Goal: Information Seeking & Learning: Learn about a topic

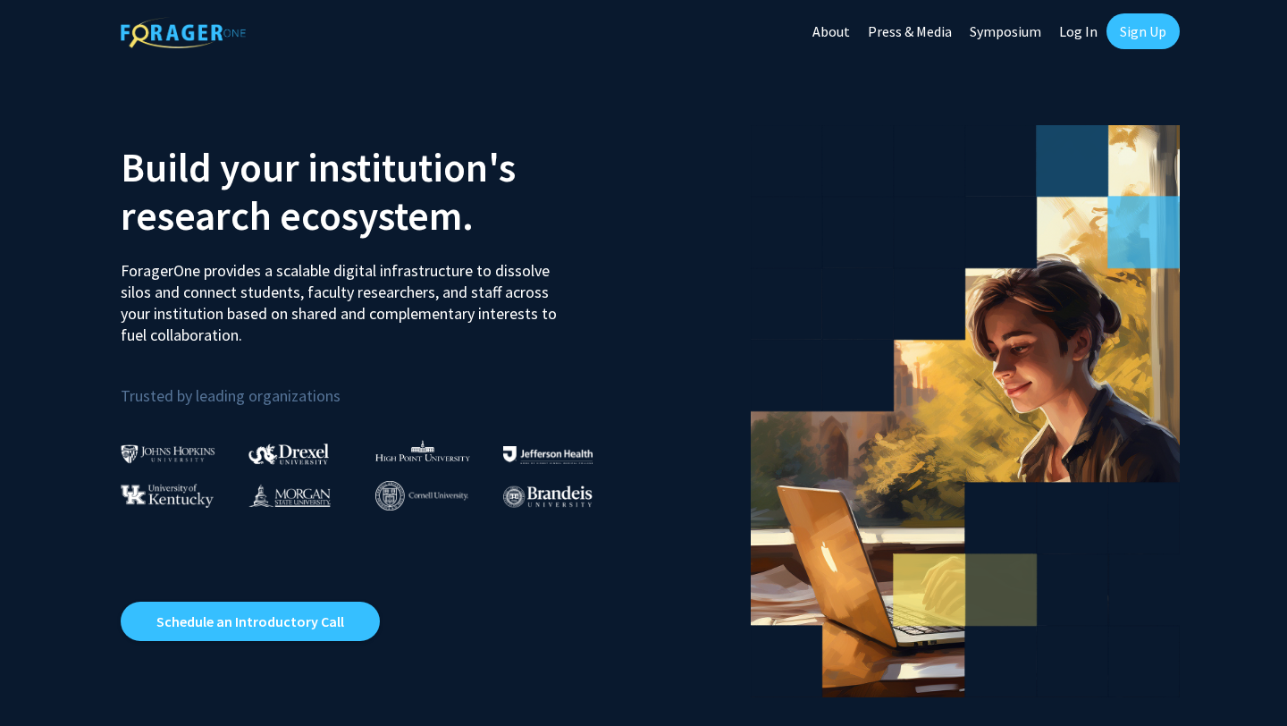
click at [1083, 28] on link "Log In" at bounding box center [1078, 31] width 56 height 63
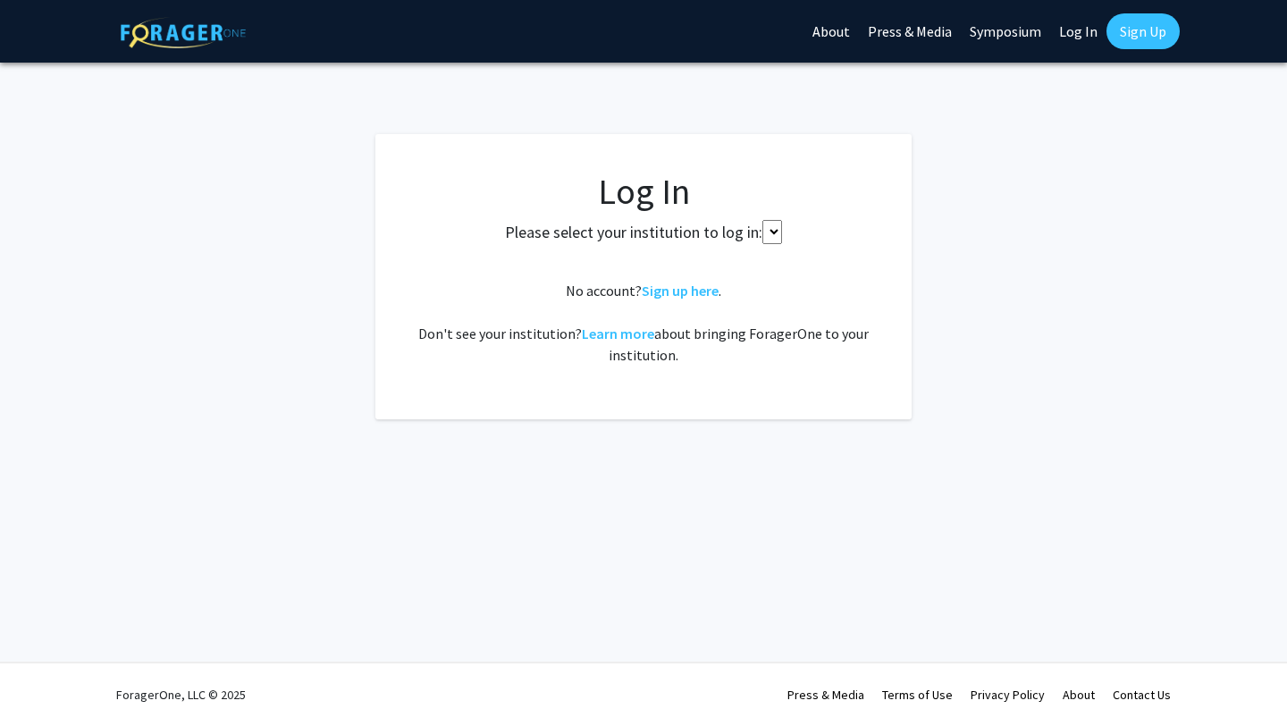
select select
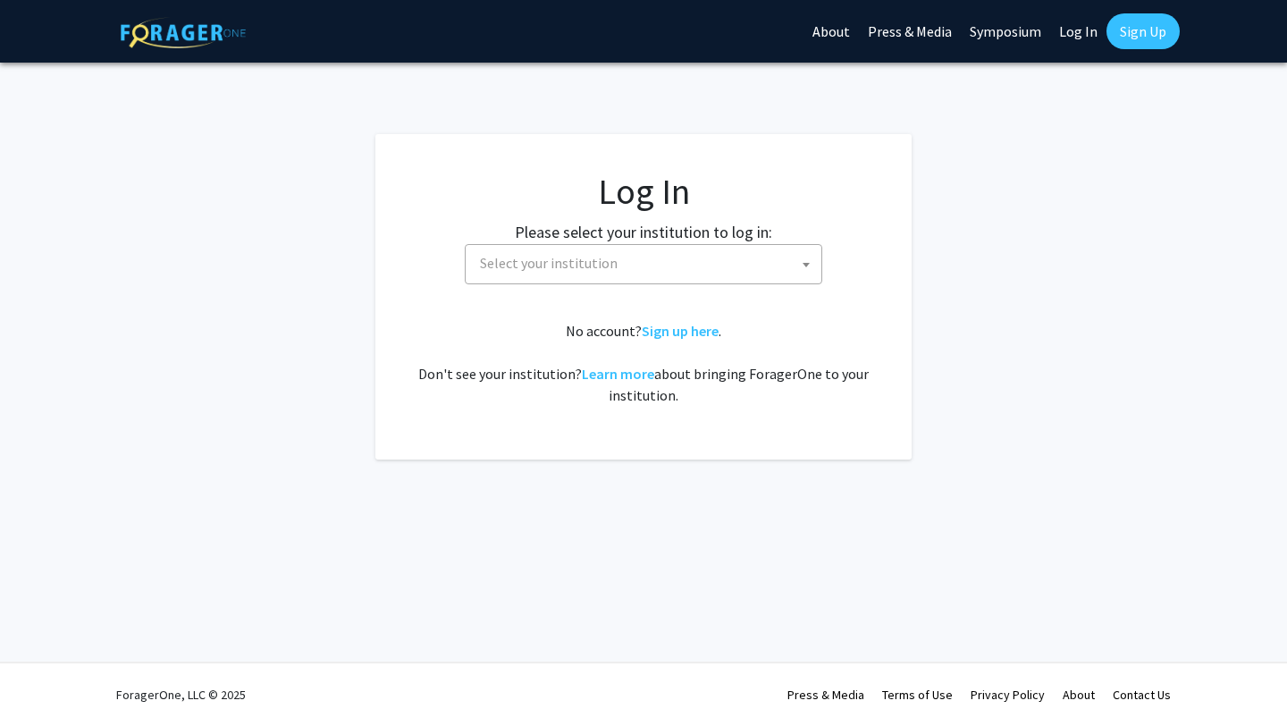
click at [645, 266] on span "Select your institution" at bounding box center [647, 263] width 349 height 37
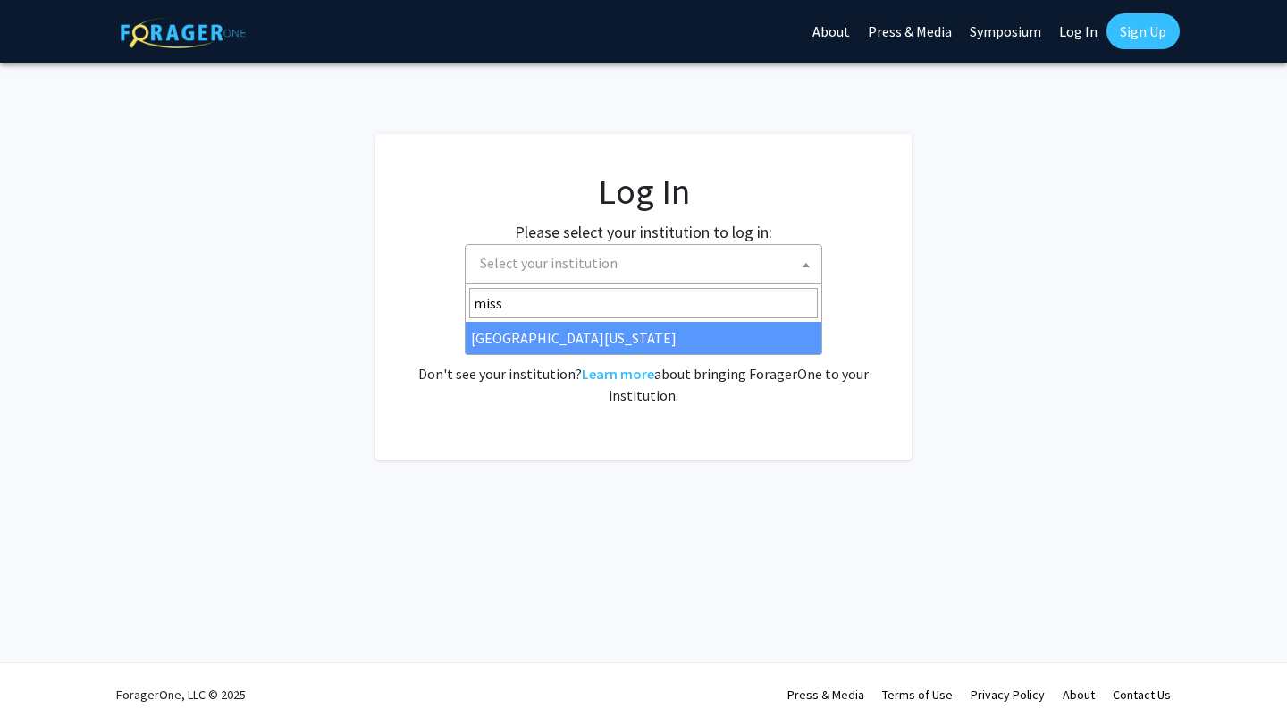
type input "miss"
select select "33"
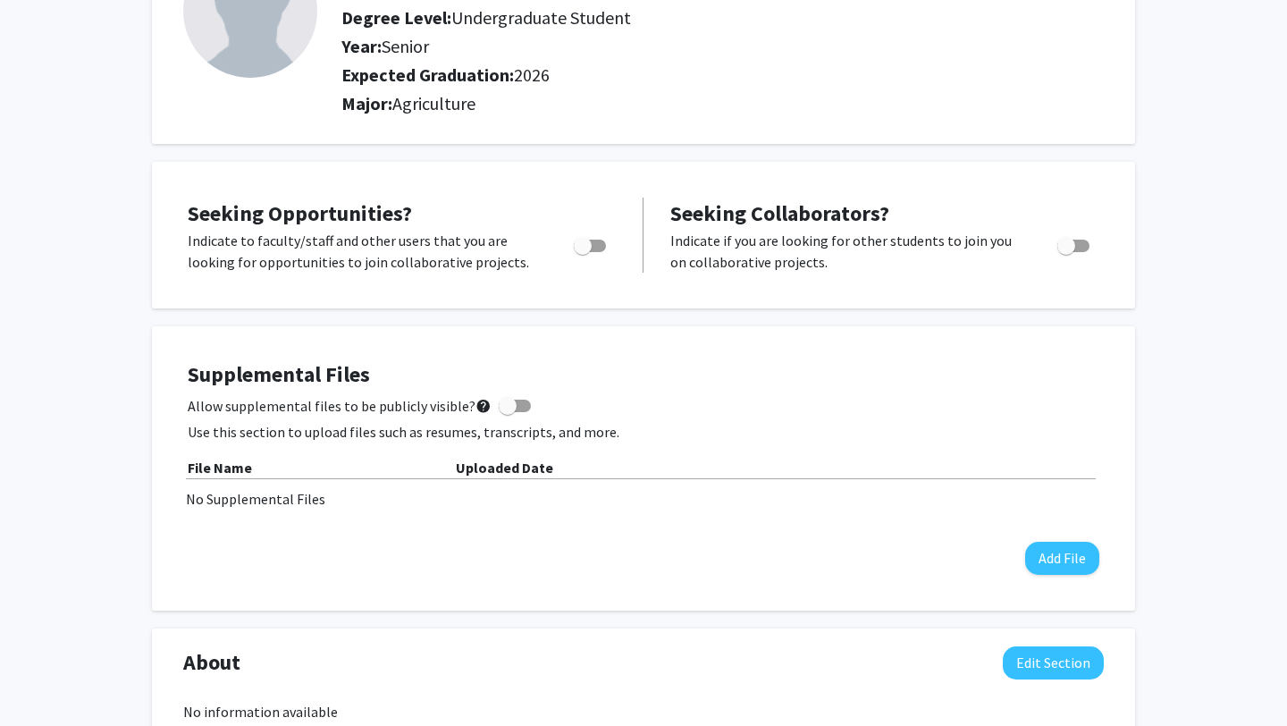
scroll to position [186, 0]
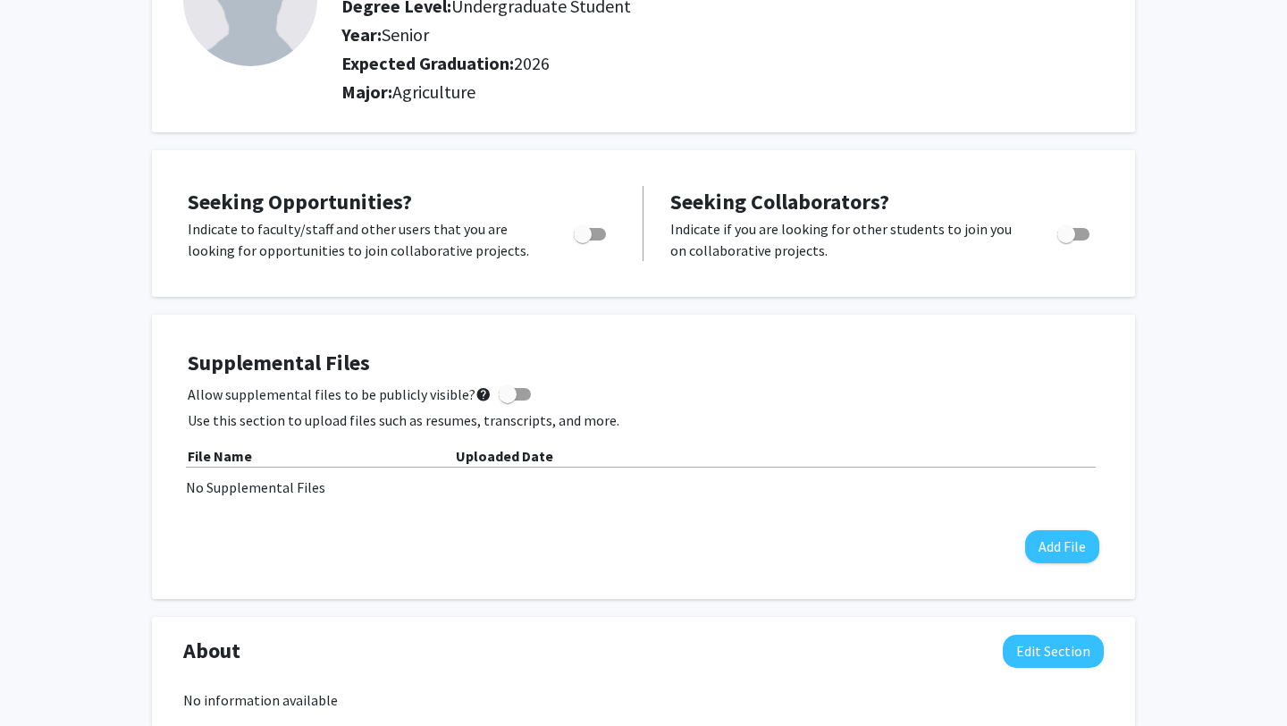
click at [585, 230] on span "Toggle" at bounding box center [583, 234] width 18 height 18
click at [583, 240] on input "Are you actively seeking opportunities?" at bounding box center [582, 240] width 1 height 1
checkbox input "true"
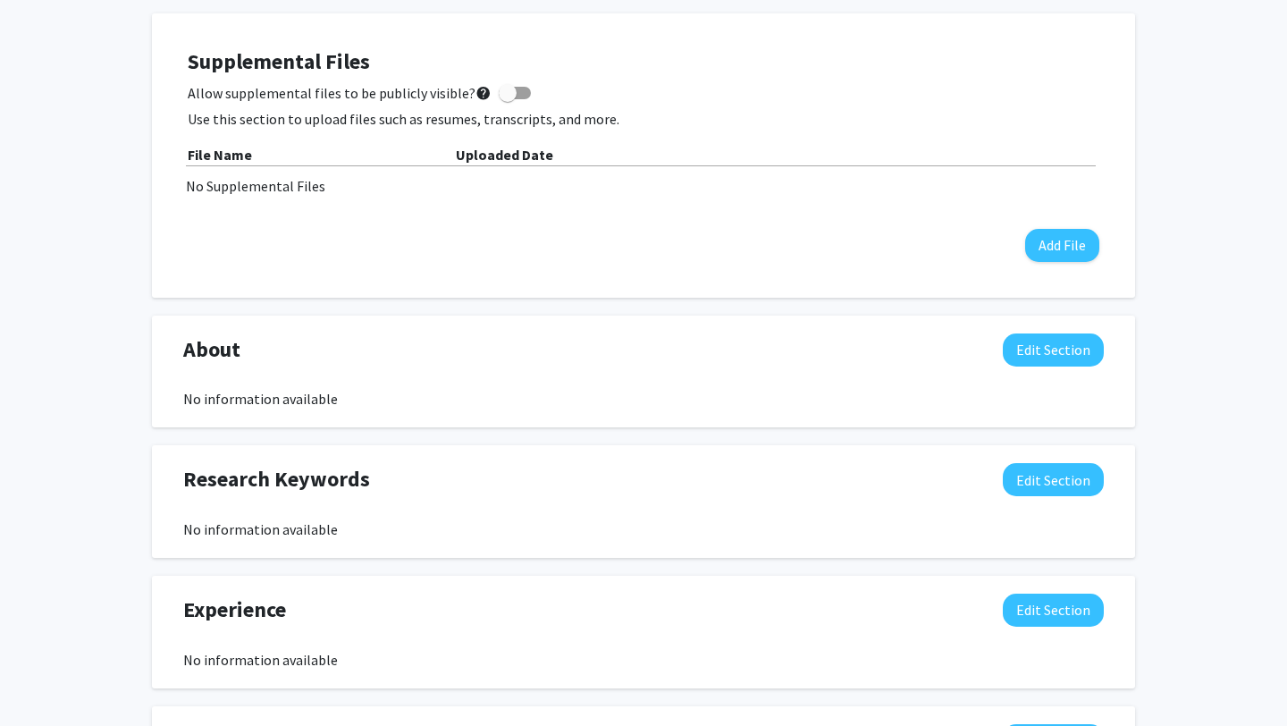
scroll to position [480, 0]
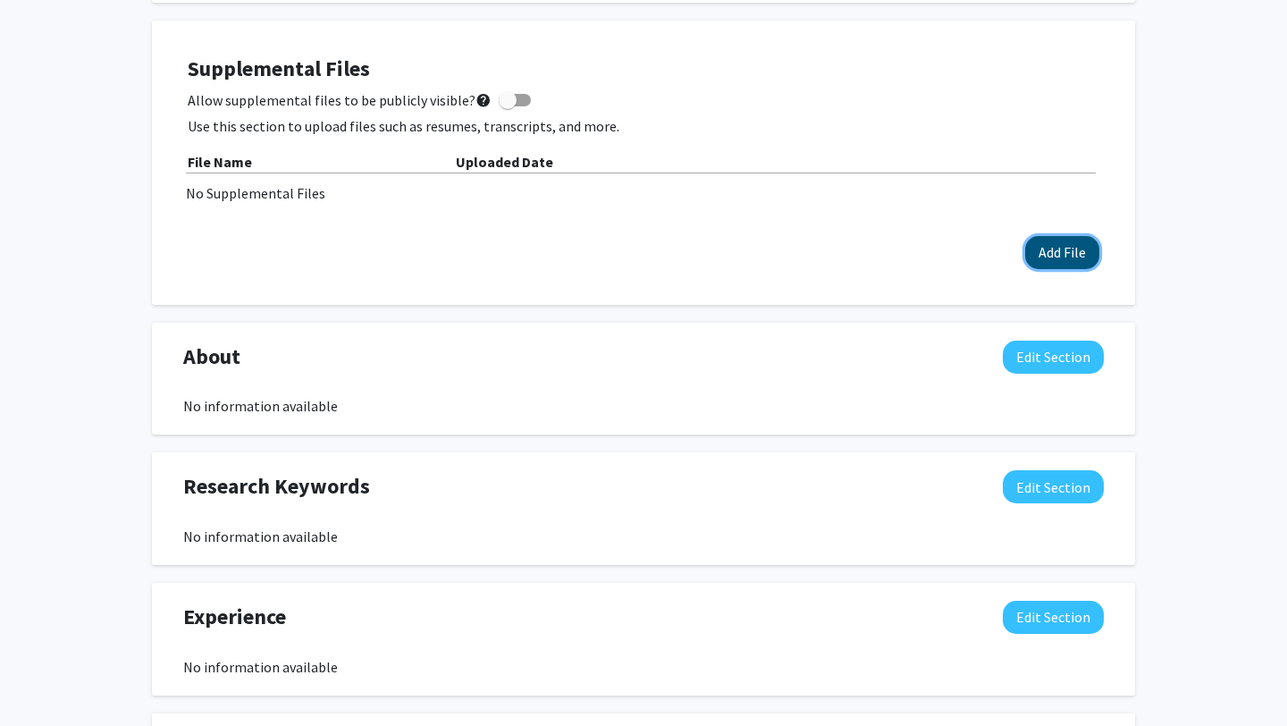
click at [1033, 261] on button "Add File" at bounding box center [1062, 252] width 74 height 33
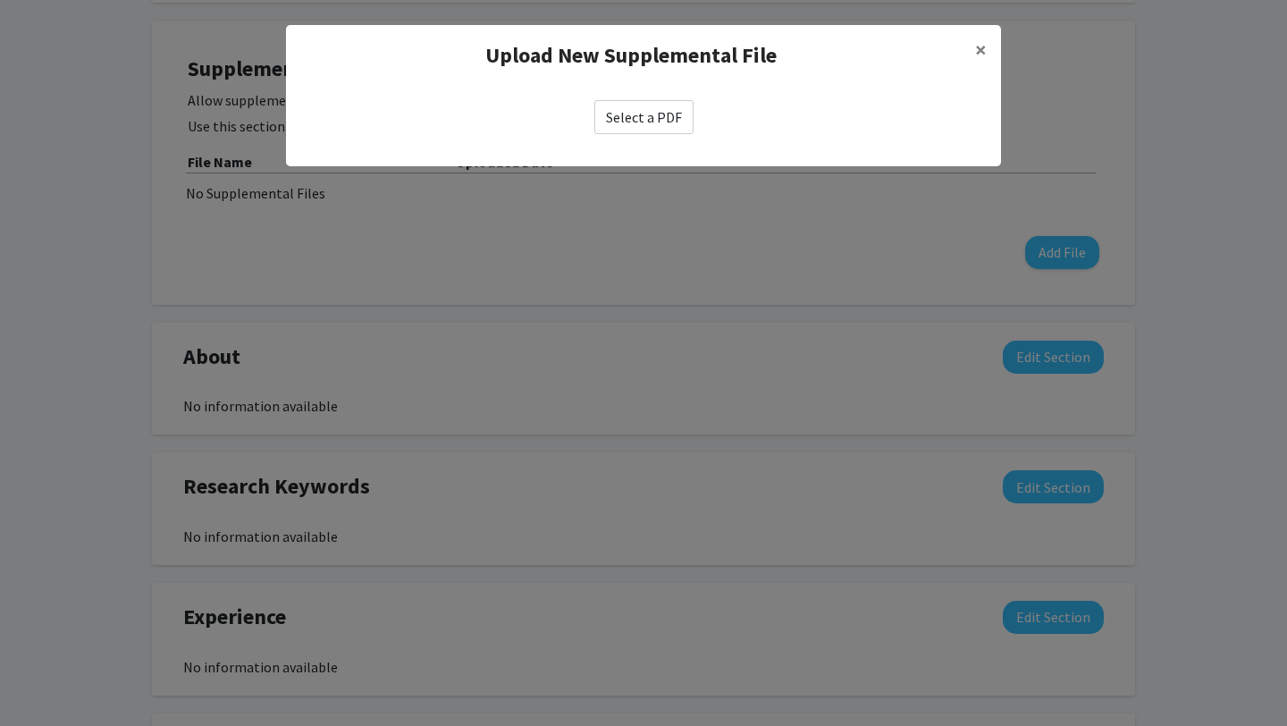
click at [644, 104] on label "Select a PDF" at bounding box center [643, 117] width 99 height 34
click at [0, 0] on input "Select a PDF" at bounding box center [0, 0] width 0 height 0
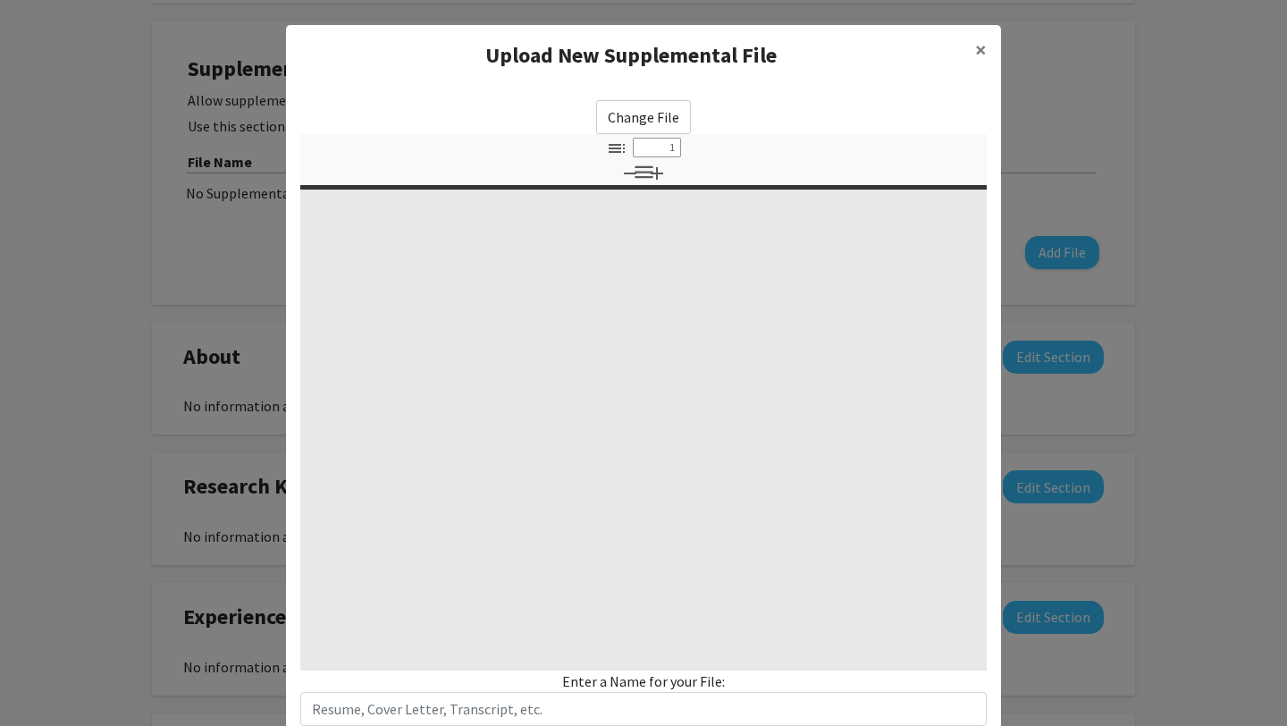
select select "custom"
type input "0"
select select "custom"
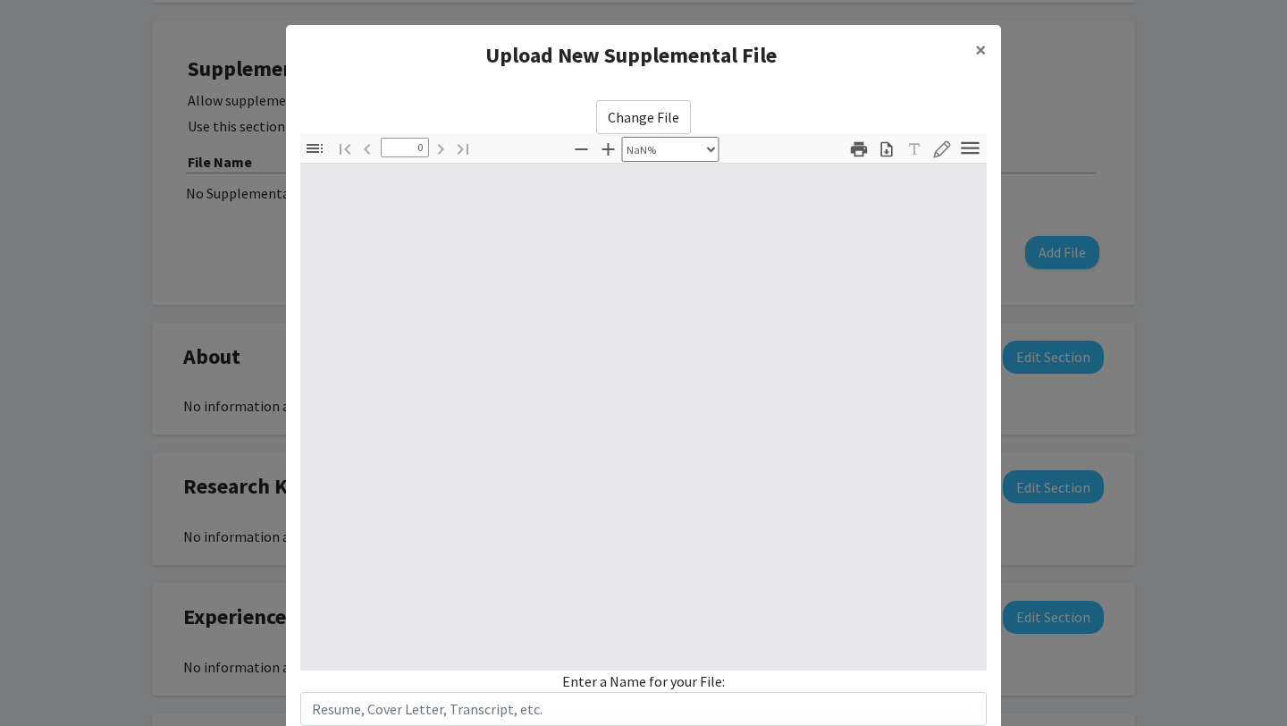
type input "1"
select select "auto"
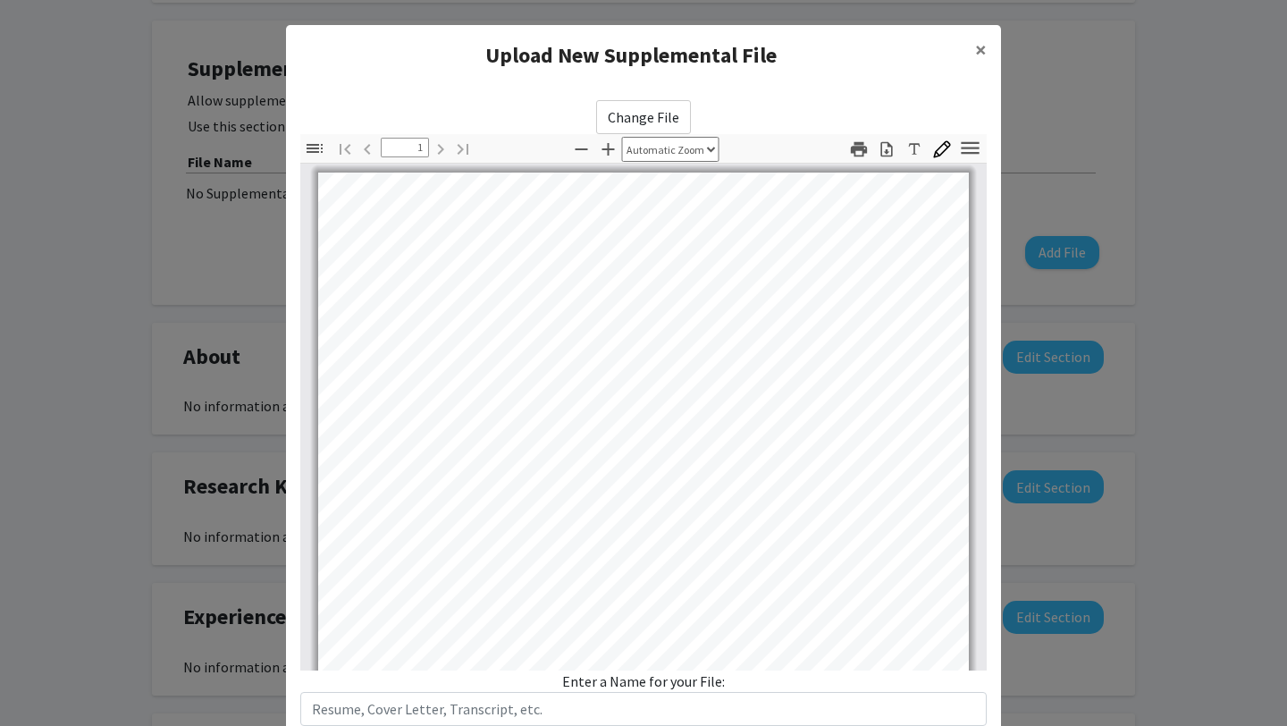
scroll to position [117, 0]
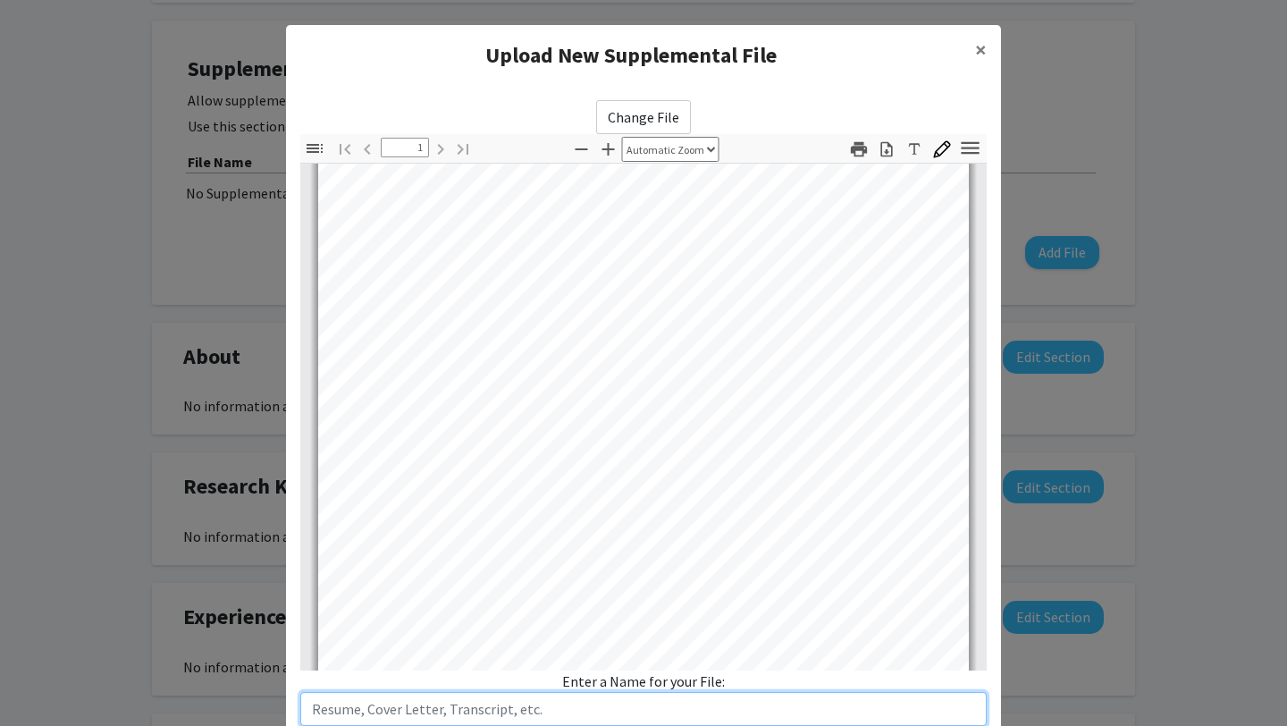
click at [606, 703] on input "text" at bounding box center [643, 709] width 686 height 34
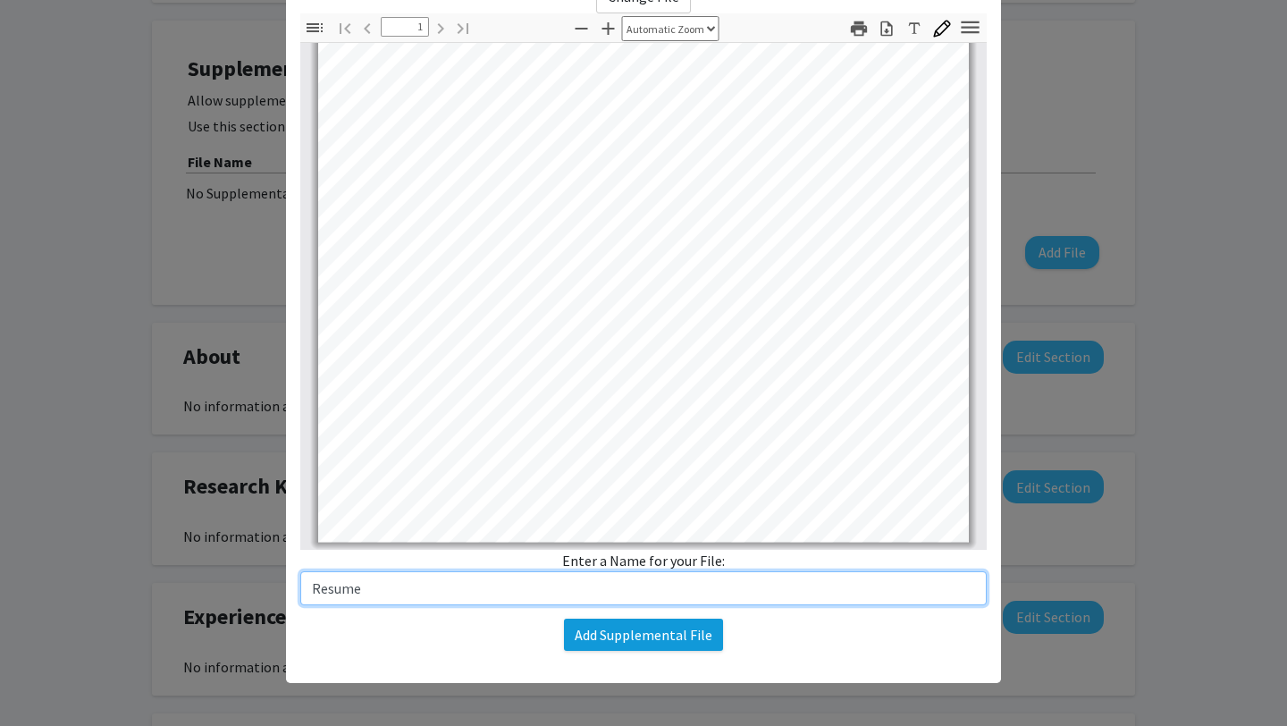
type input "Resume"
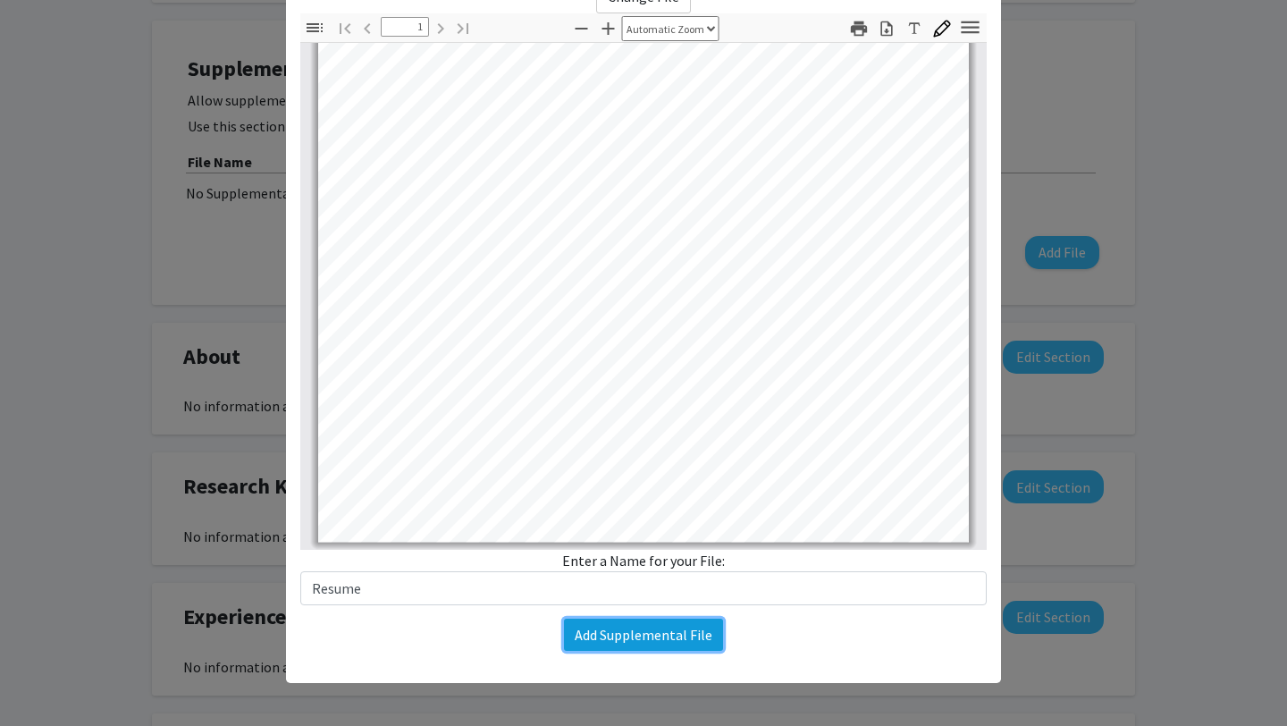
click at [694, 644] on button "Add Supplemental File" at bounding box center [643, 634] width 159 height 32
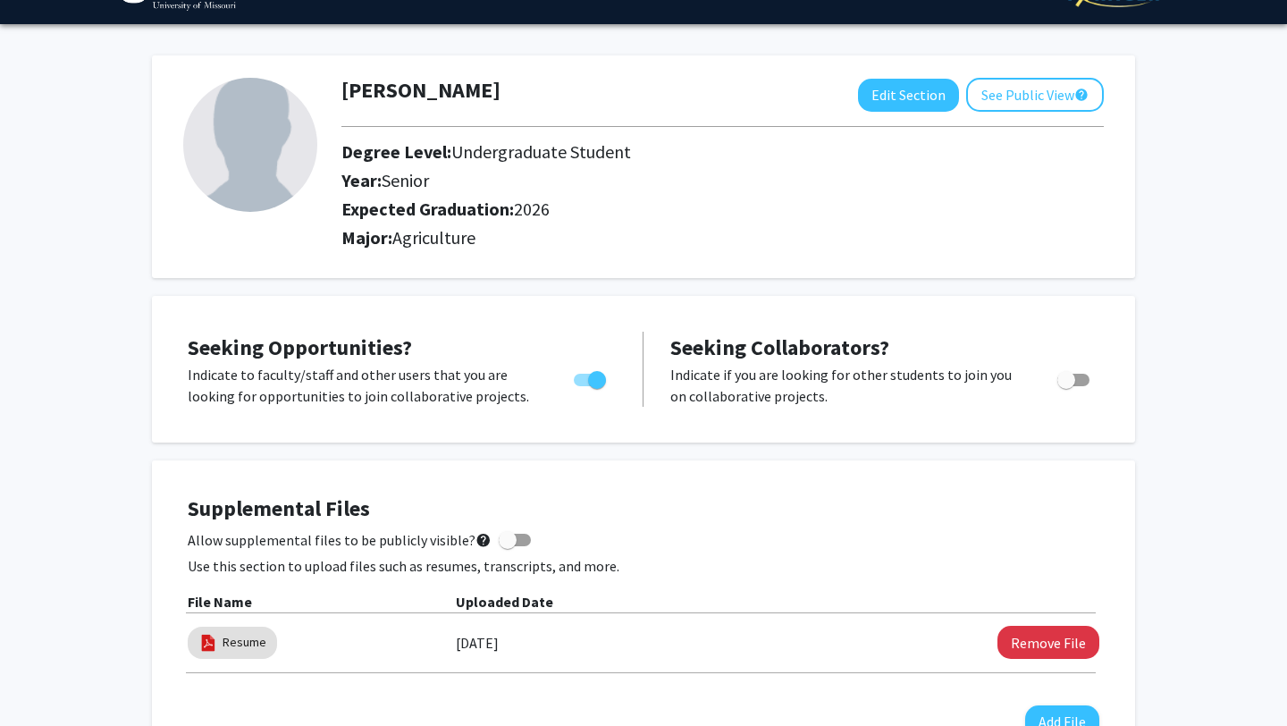
scroll to position [0, 0]
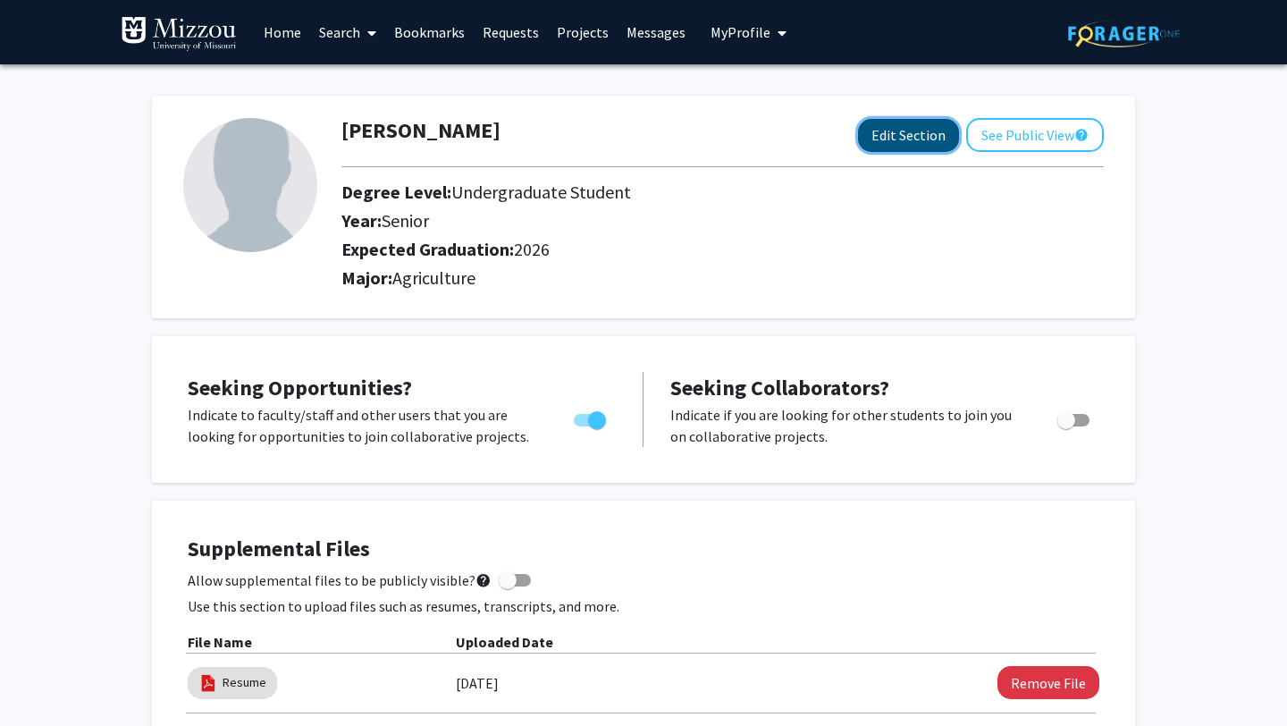
click at [923, 130] on button "Edit Section" at bounding box center [908, 135] width 101 height 33
select select "senior"
select select "2026"
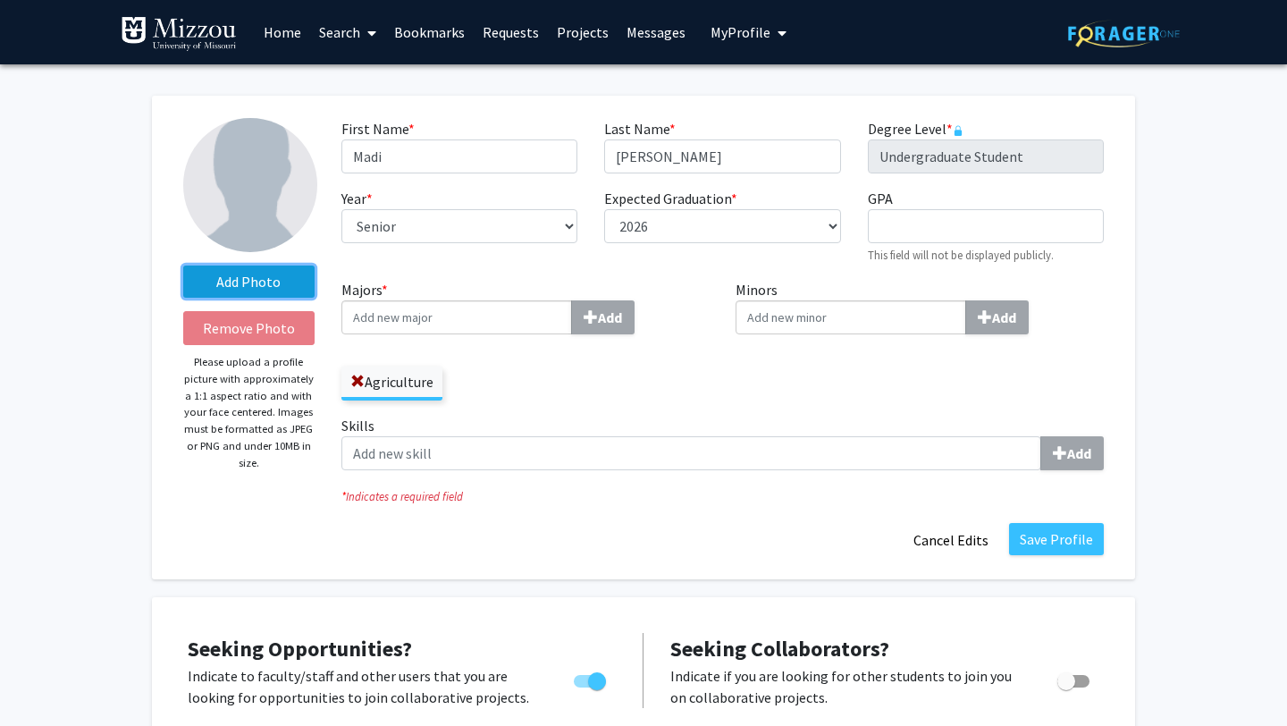
click at [259, 284] on label "Add Photo" at bounding box center [248, 281] width 131 height 32
click at [0, 0] on input "Add Photo" at bounding box center [0, 0] width 0 height 0
click at [255, 290] on label "Add Photo" at bounding box center [248, 281] width 131 height 32
click at [0, 0] on input "Add Photo" at bounding box center [0, 0] width 0 height 0
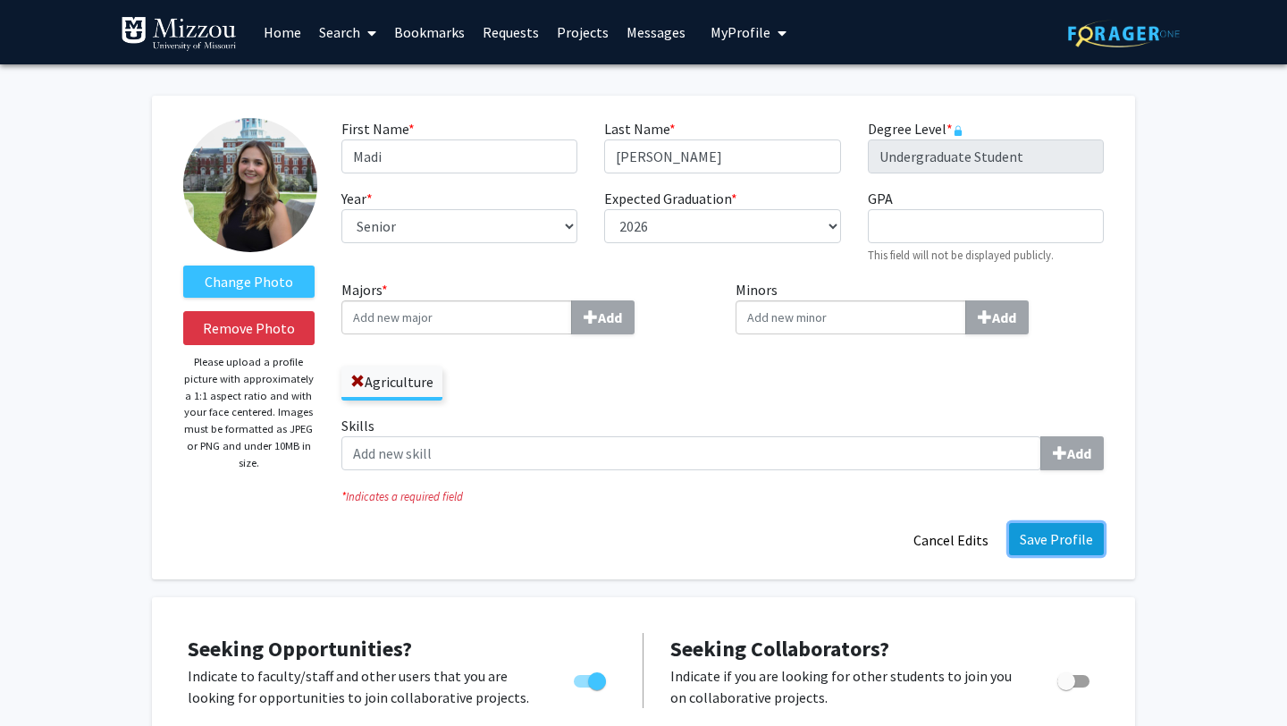
click at [1047, 544] on button "Save Profile" at bounding box center [1056, 539] width 95 height 32
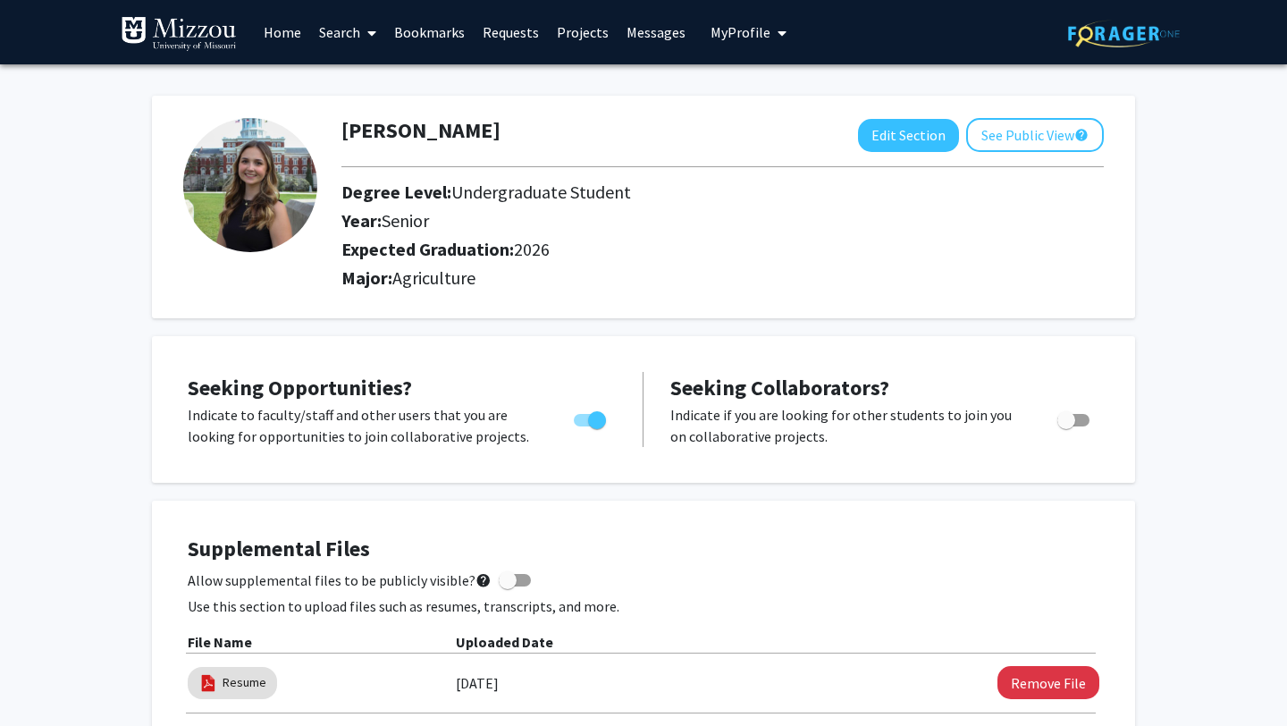
click at [372, 32] on icon at bounding box center [371, 33] width 9 height 14
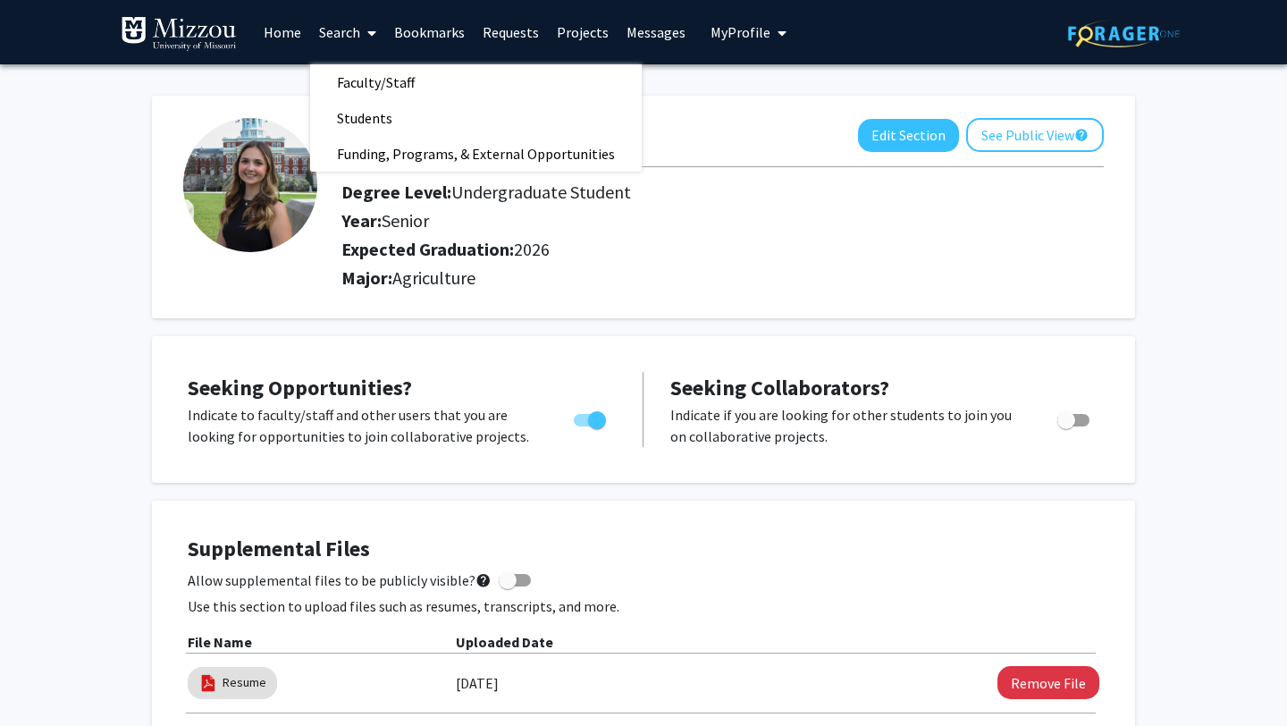
click at [594, 28] on link "Projects" at bounding box center [583, 32] width 70 height 63
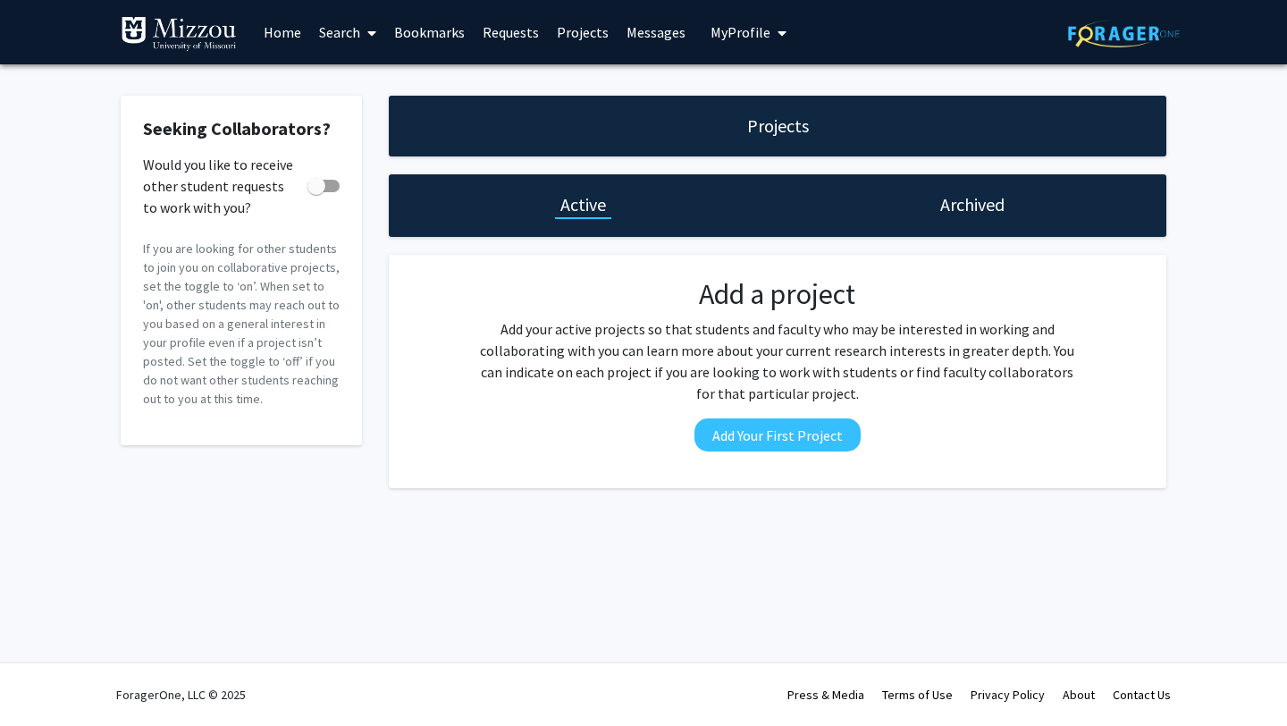
click at [736, 31] on span "My Profile" at bounding box center [740, 32] width 60 height 18
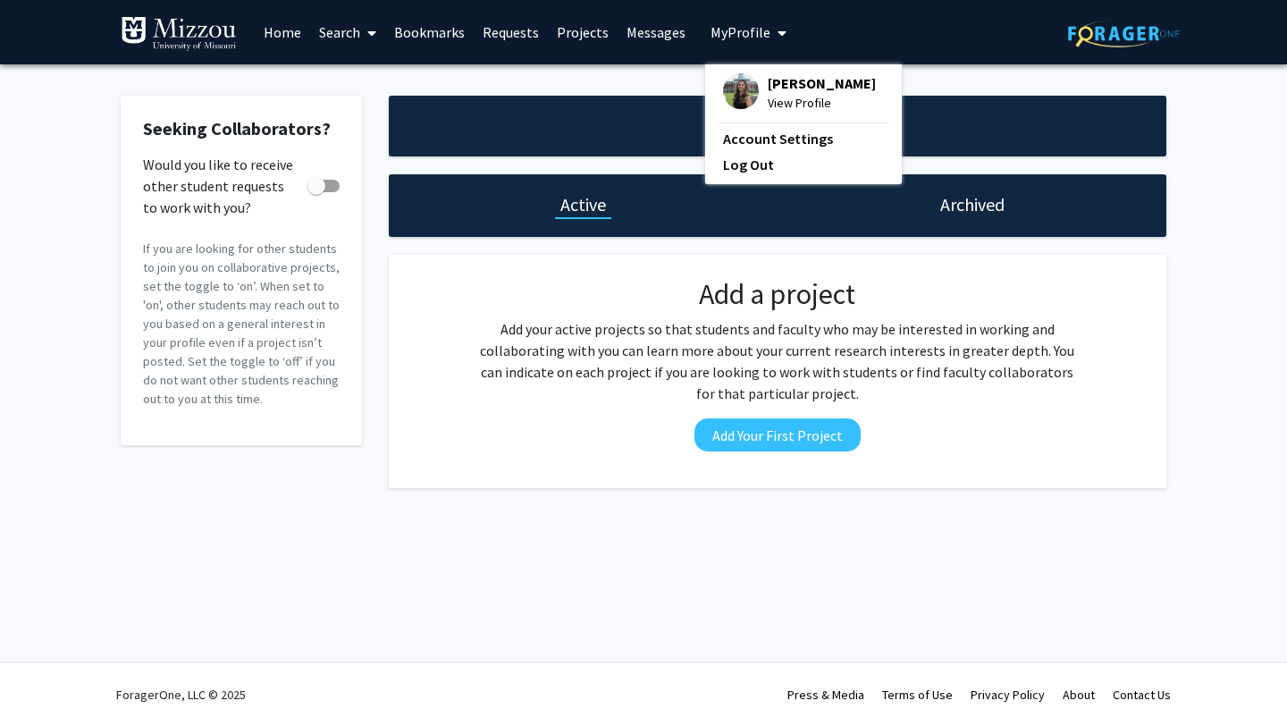
click at [274, 32] on link "Home" at bounding box center [282, 32] width 55 height 63
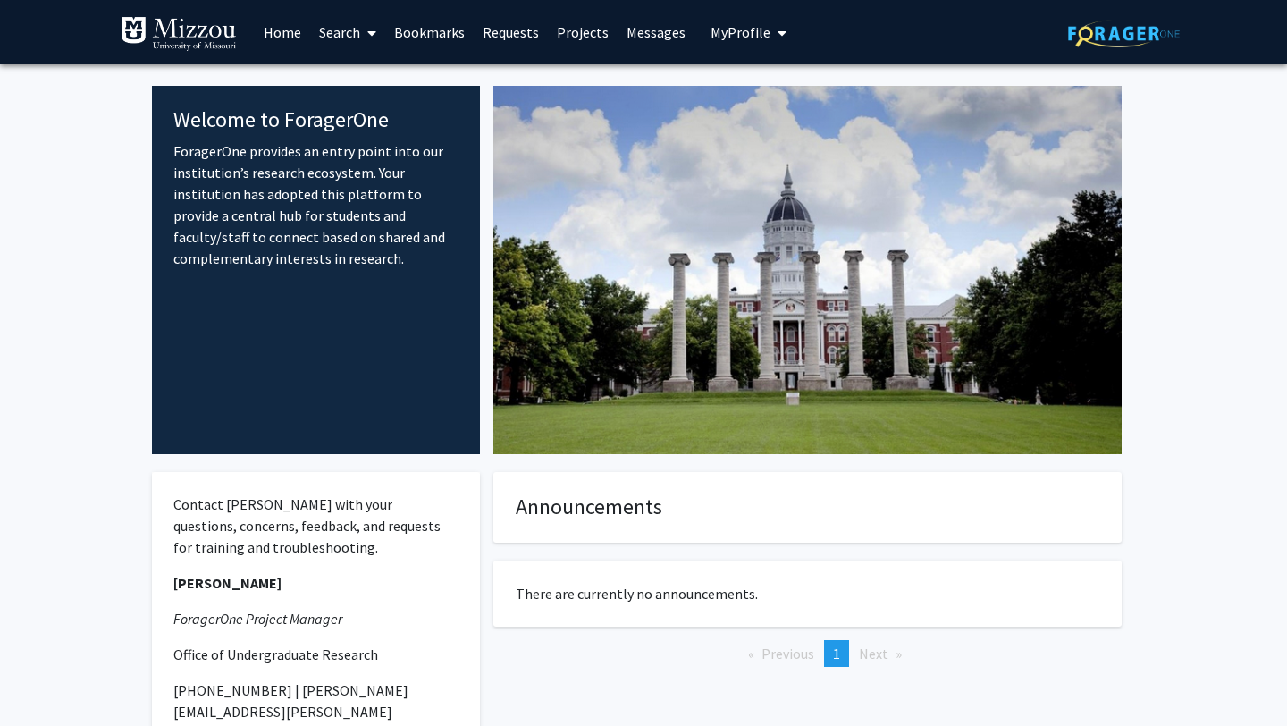
click at [335, 28] on link "Search" at bounding box center [347, 32] width 75 height 63
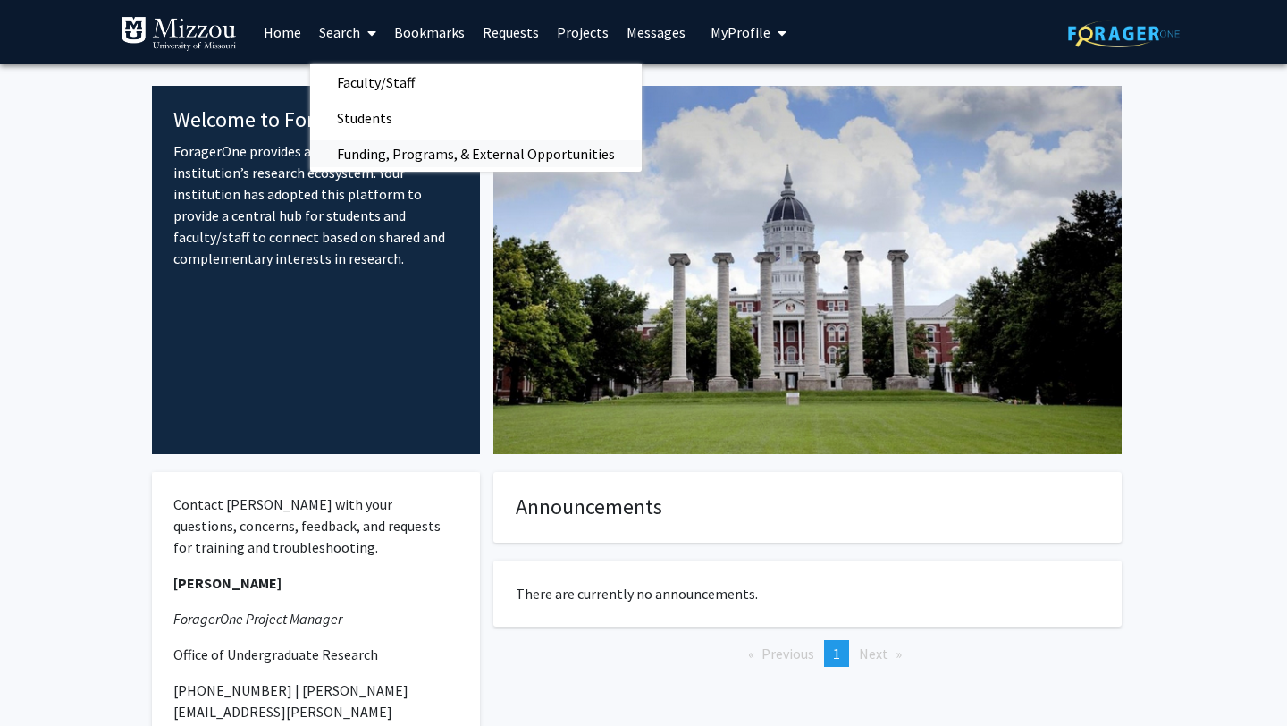
click at [409, 146] on span "Funding, Programs, & External Opportunities" at bounding box center [476, 154] width 332 height 36
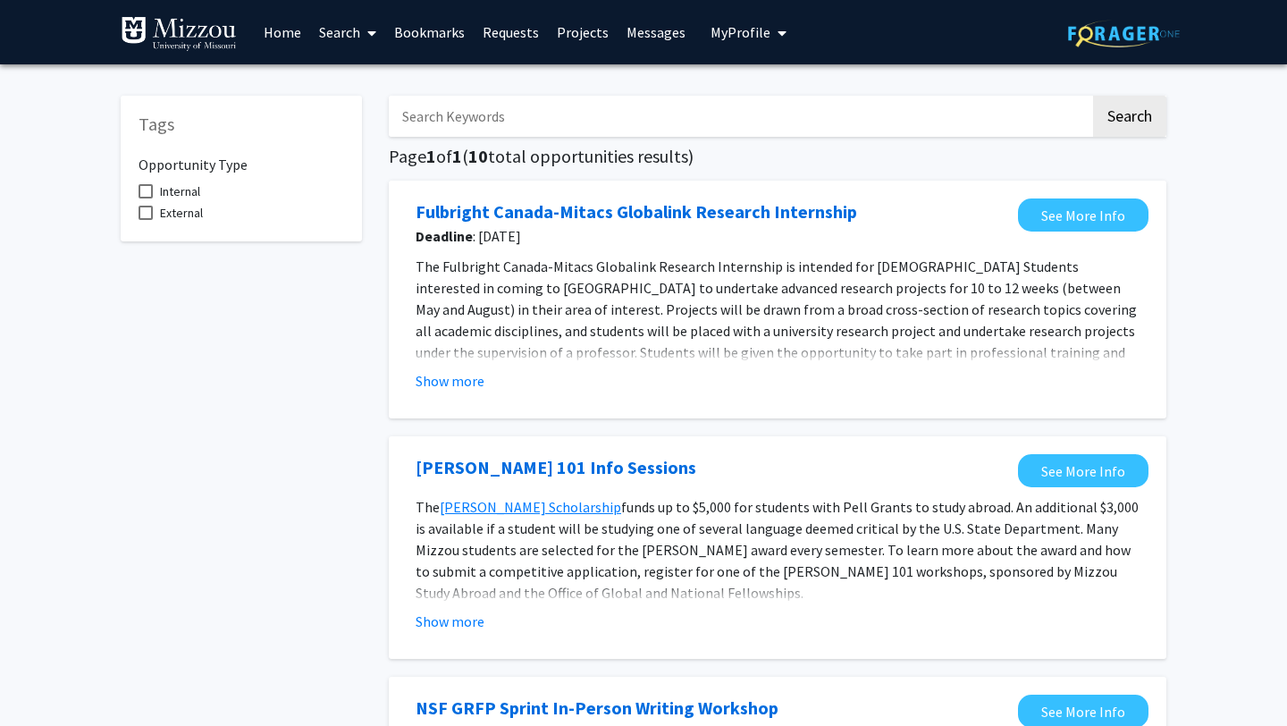
click at [145, 189] on span at bounding box center [146, 191] width 14 height 14
click at [145, 198] on input "Internal" at bounding box center [145, 198] width 1 height 1
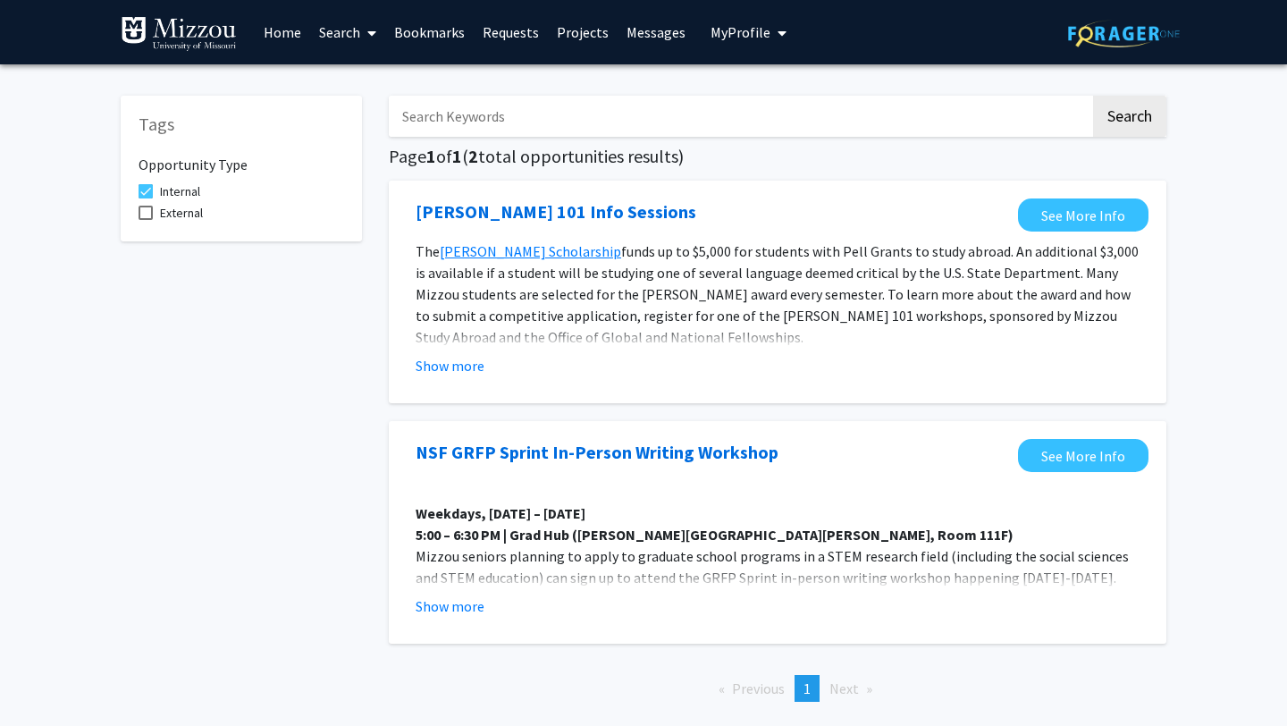
click at [149, 188] on span at bounding box center [146, 191] width 14 height 14
click at [146, 198] on input "Internal" at bounding box center [145, 198] width 1 height 1
checkbox input "false"
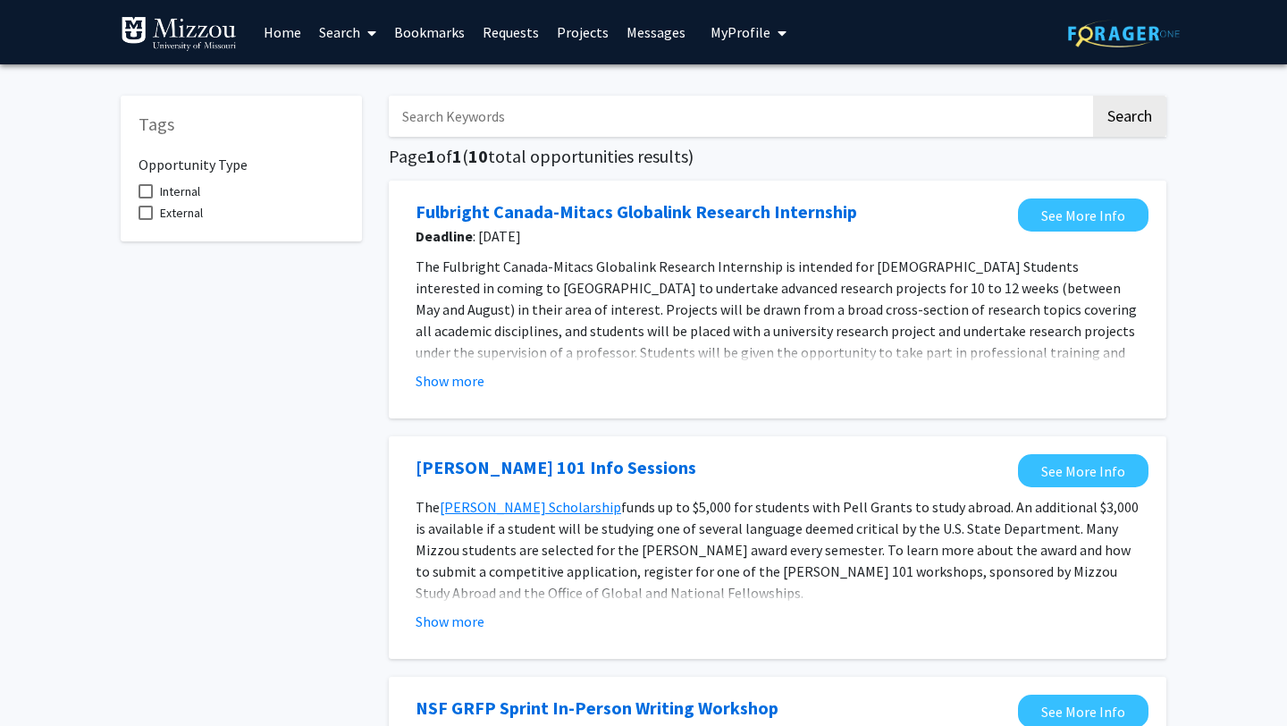
click at [515, 32] on link "Requests" at bounding box center [511, 32] width 74 height 63
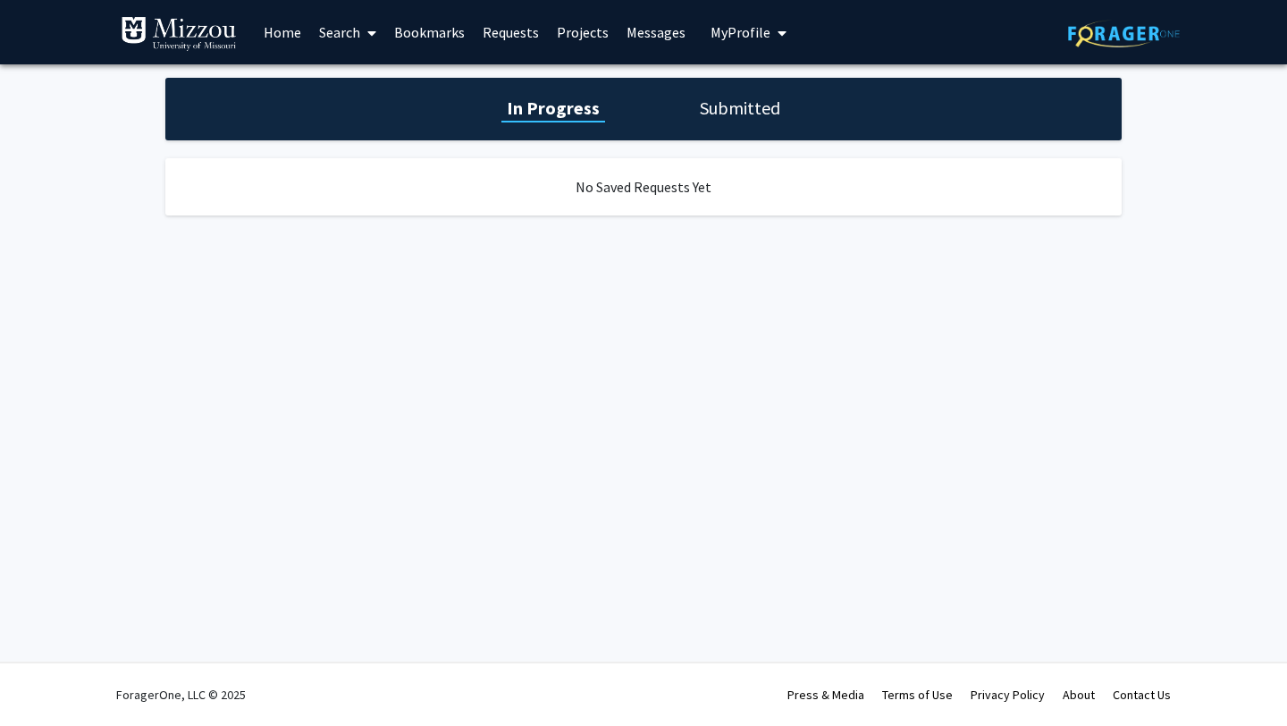
click at [452, 34] on link "Bookmarks" at bounding box center [429, 32] width 88 height 63
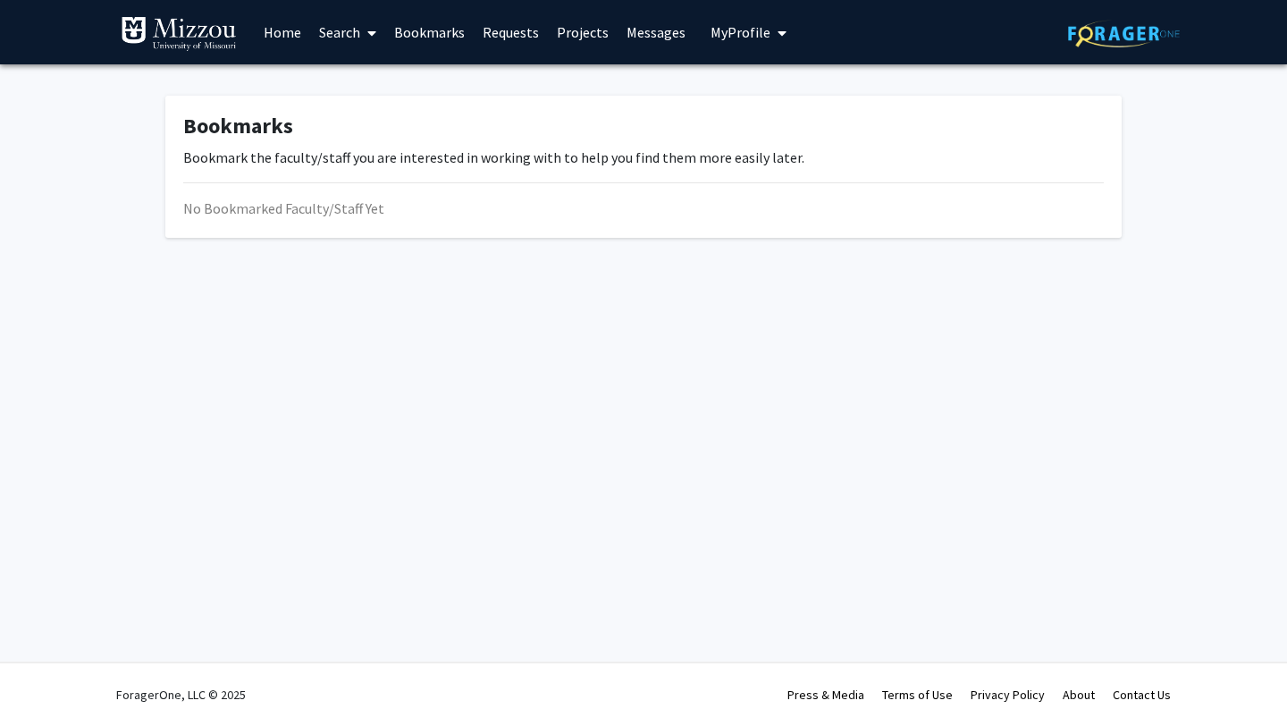
click at [331, 28] on link "Search" at bounding box center [347, 32] width 75 height 63
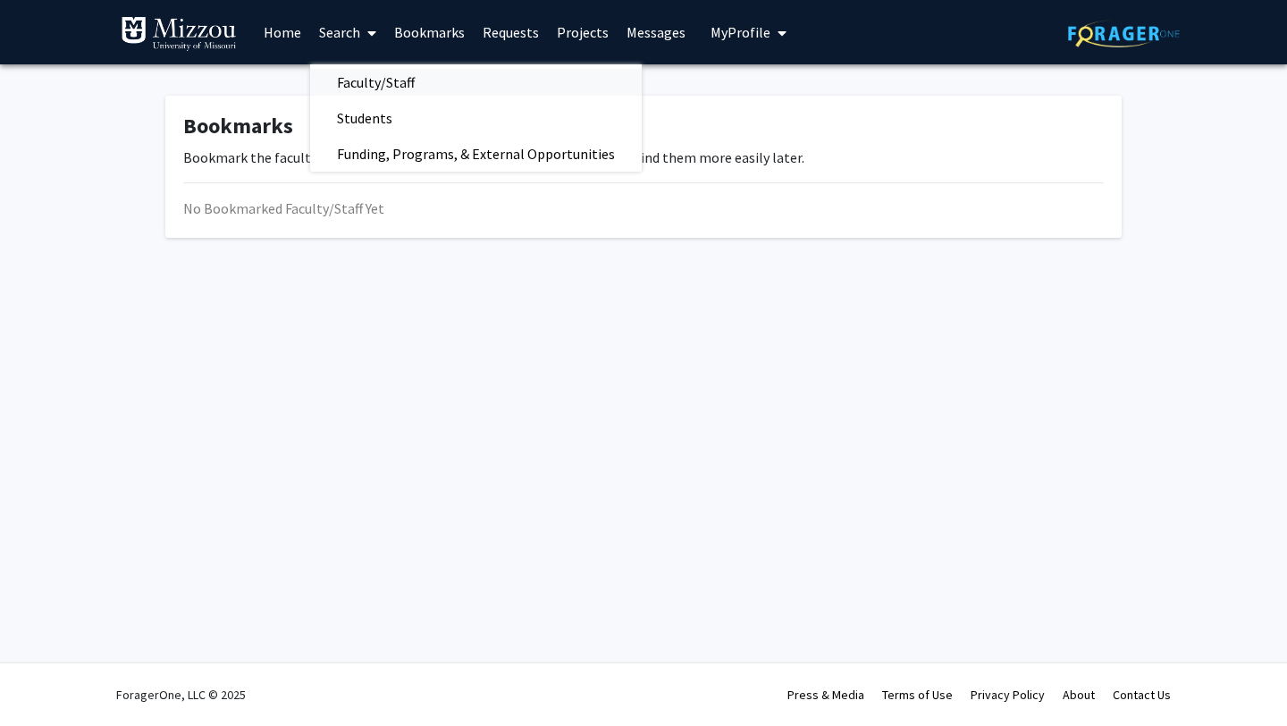
click at [396, 90] on span "Faculty/Staff" at bounding box center [375, 82] width 131 height 36
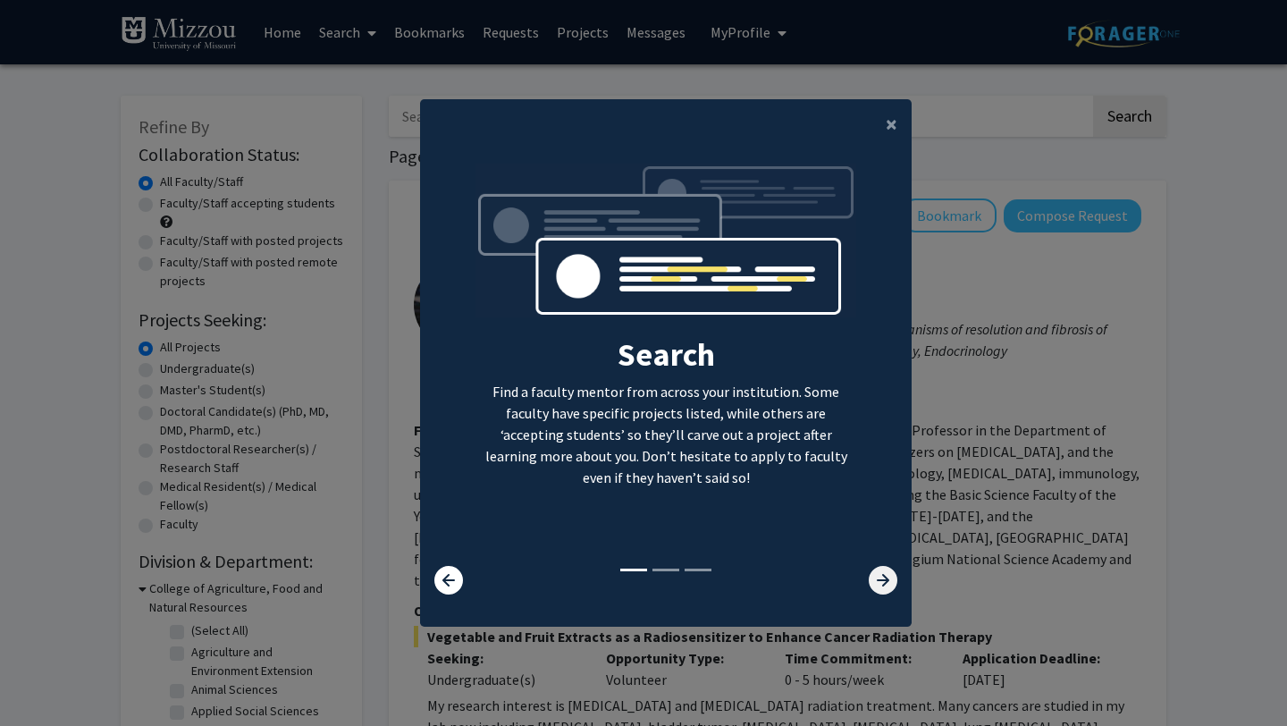
click at [877, 574] on icon at bounding box center [883, 580] width 29 height 29
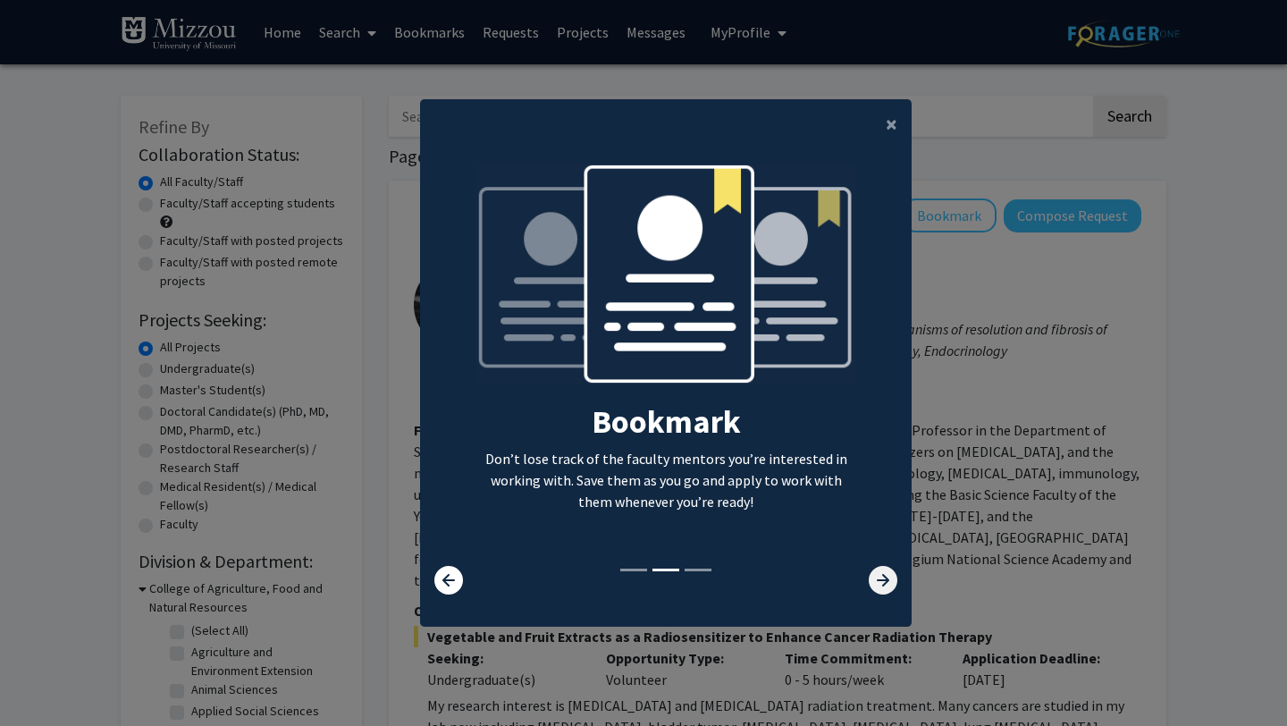
click at [877, 574] on icon at bounding box center [883, 580] width 29 height 29
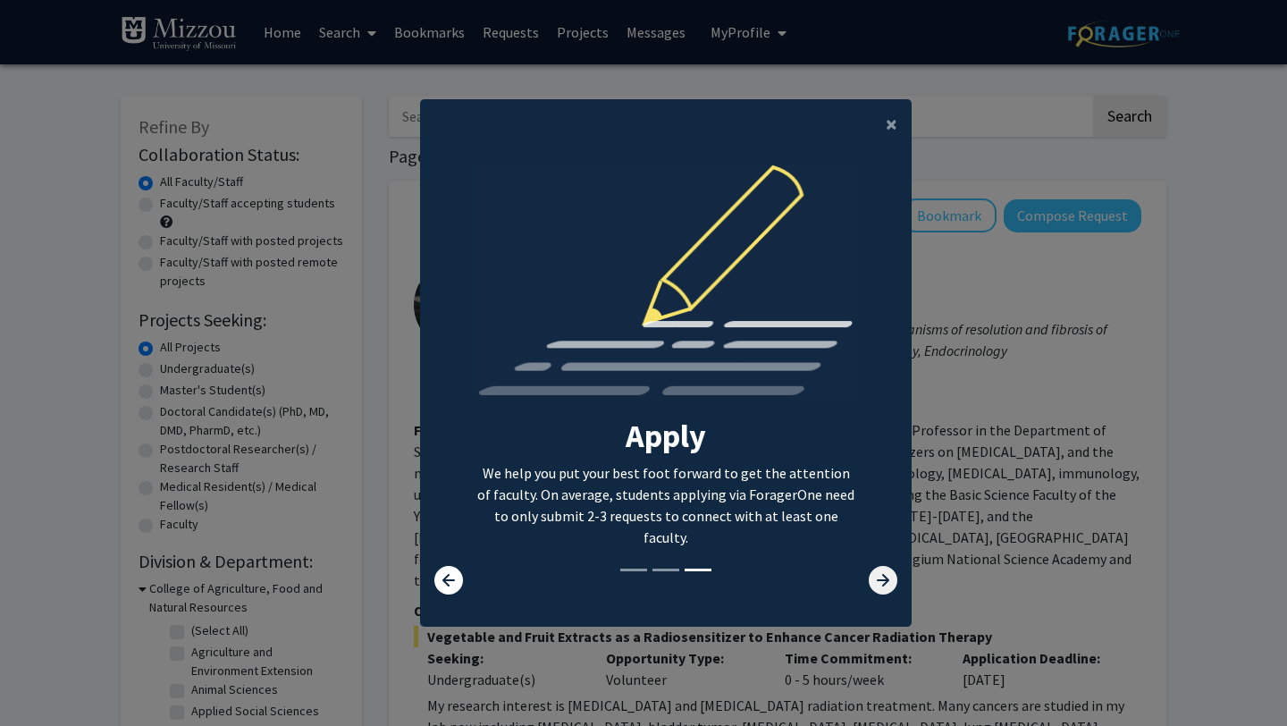
click at [888, 577] on icon at bounding box center [883, 580] width 29 height 29
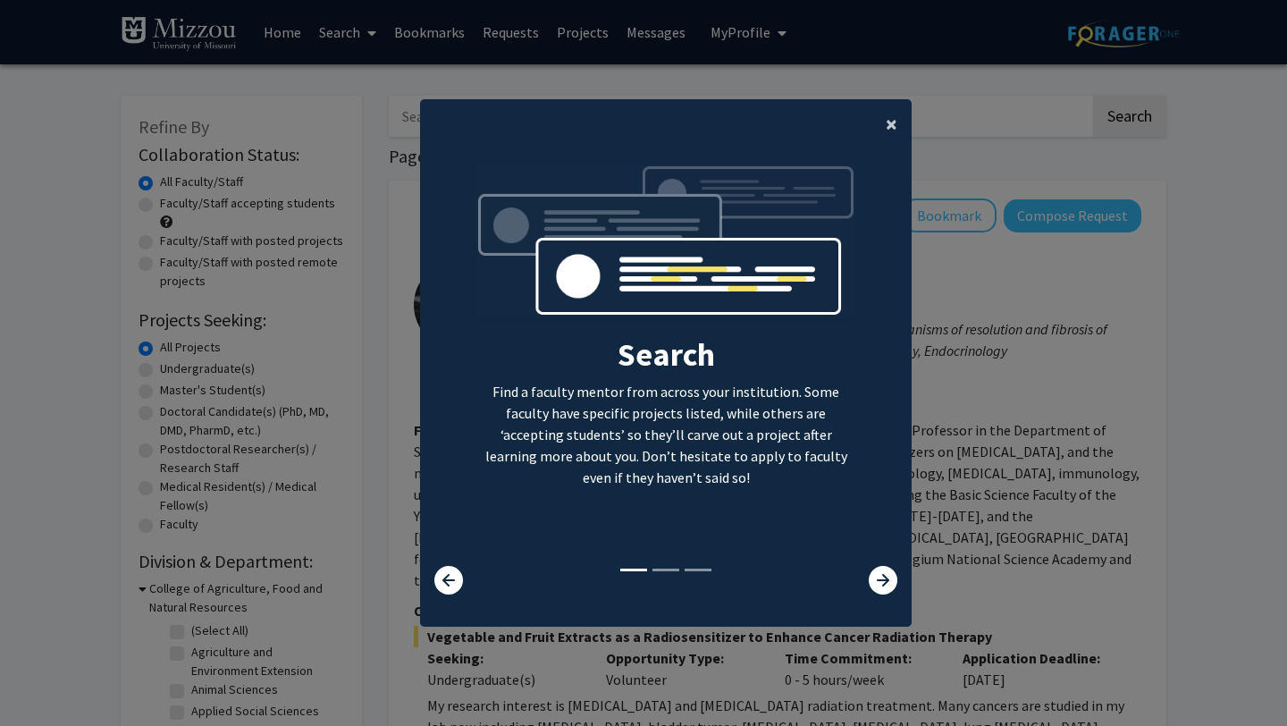
click at [895, 128] on span "×" at bounding box center [892, 124] width 12 height 28
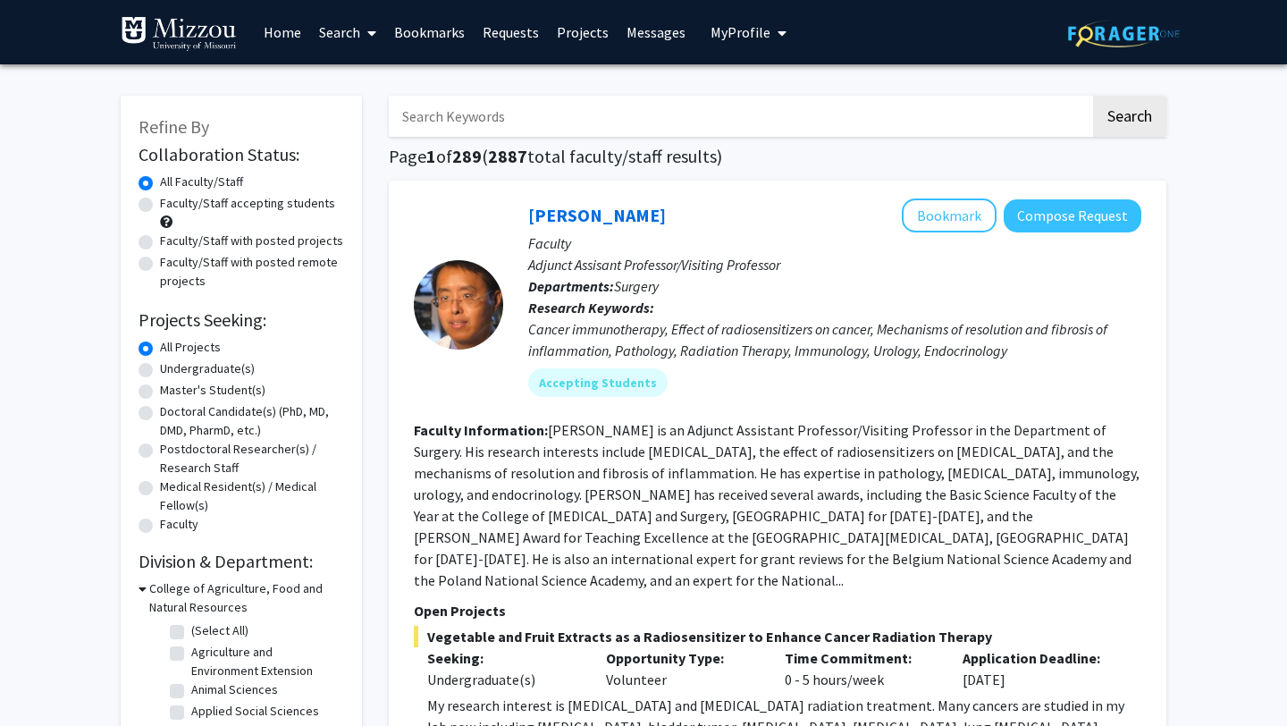
click at [160, 203] on label "Faculty/Staff accepting students" at bounding box center [247, 203] width 175 height 19
click at [160, 203] on input "Faculty/Staff accepting students" at bounding box center [166, 200] width 12 height 12
radio input "true"
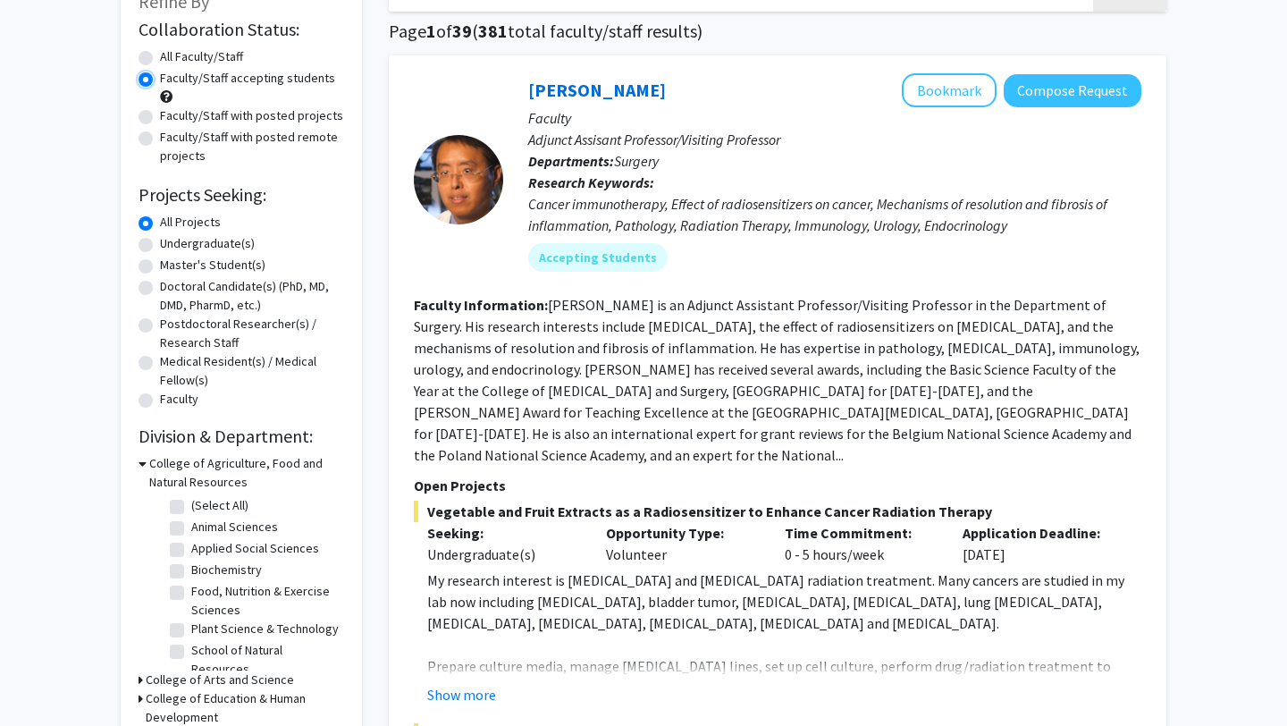
scroll to position [127, 0]
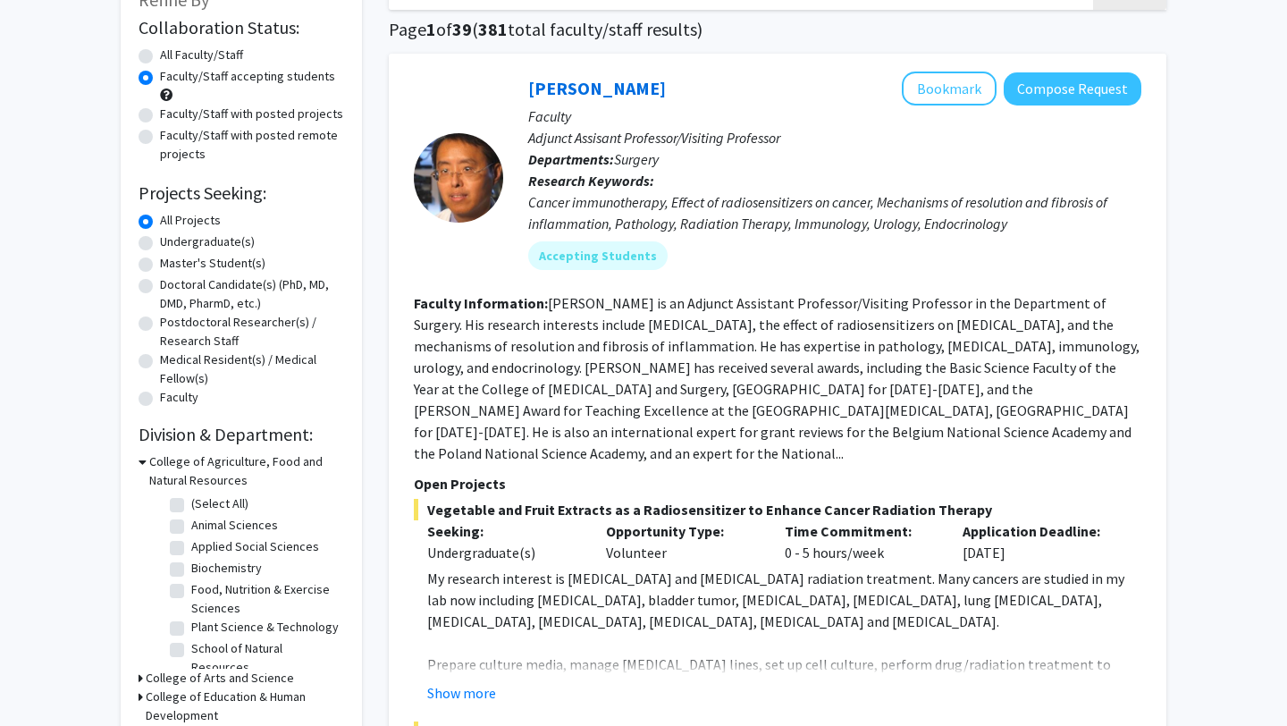
click at [160, 240] on label "Undergraduate(s)" at bounding box center [207, 241] width 95 height 19
click at [160, 240] on input "Undergraduate(s)" at bounding box center [166, 238] width 12 height 12
radio input "true"
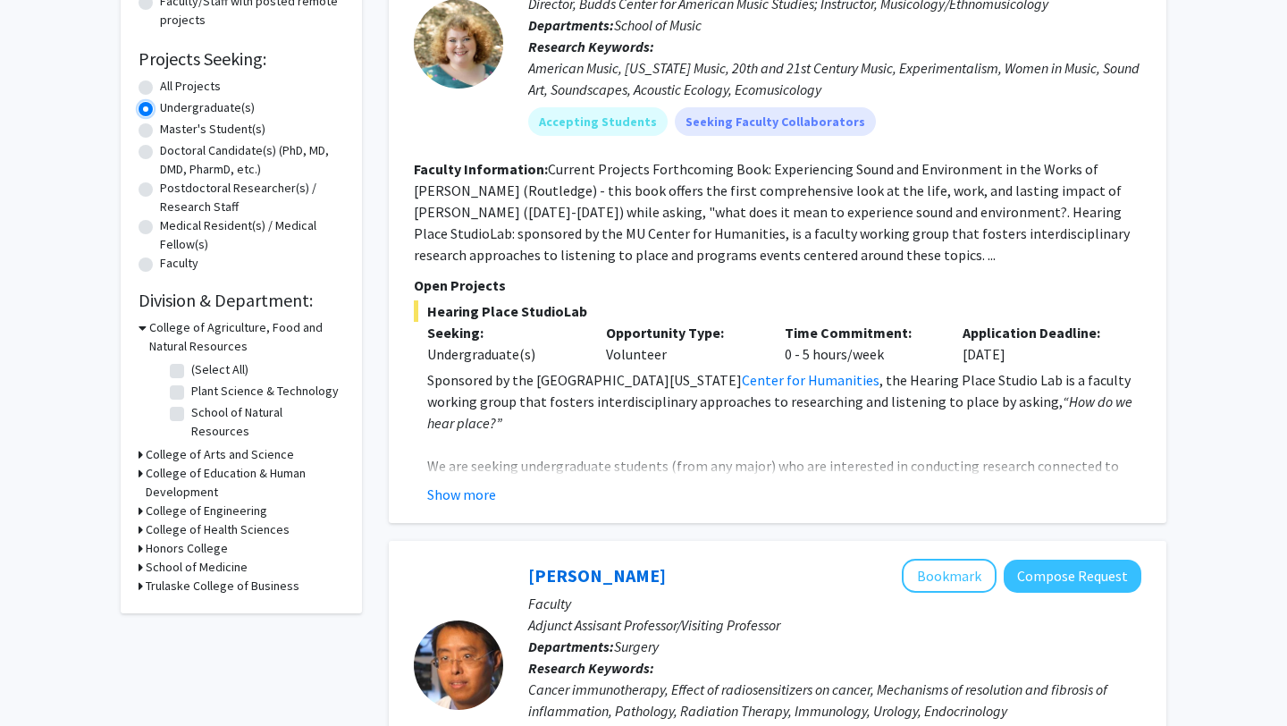
scroll to position [266, 0]
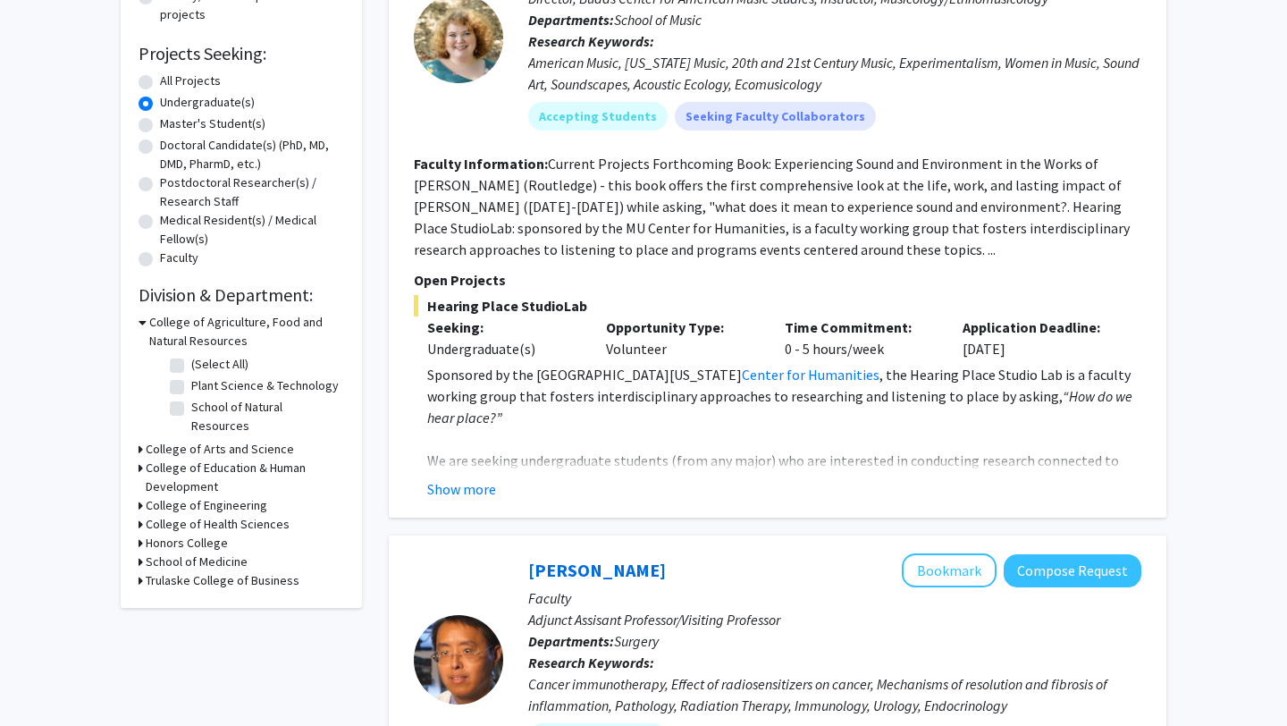
click at [191, 366] on label "(Select All)" at bounding box center [219, 364] width 57 height 19
click at [191, 366] on input "(Select All)" at bounding box center [197, 361] width 12 height 12
checkbox input "true"
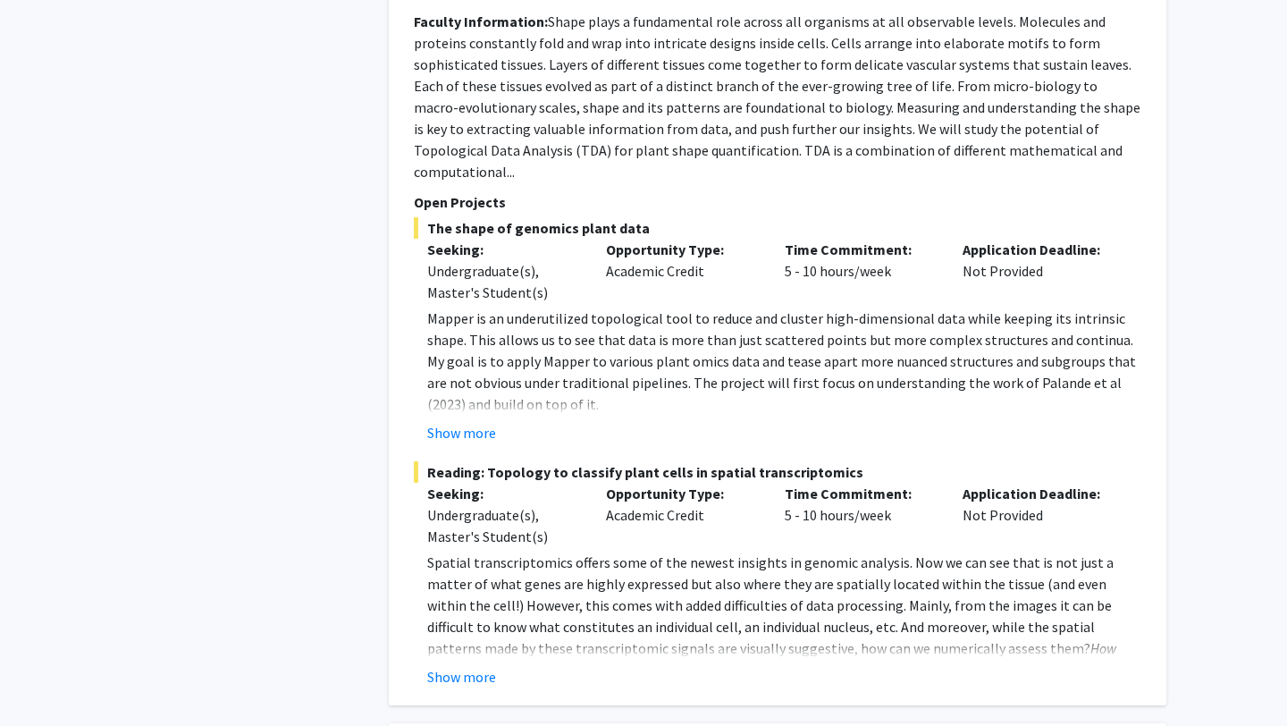
scroll to position [1924, 0]
click at [482, 665] on button "Show more" at bounding box center [461, 675] width 69 height 21
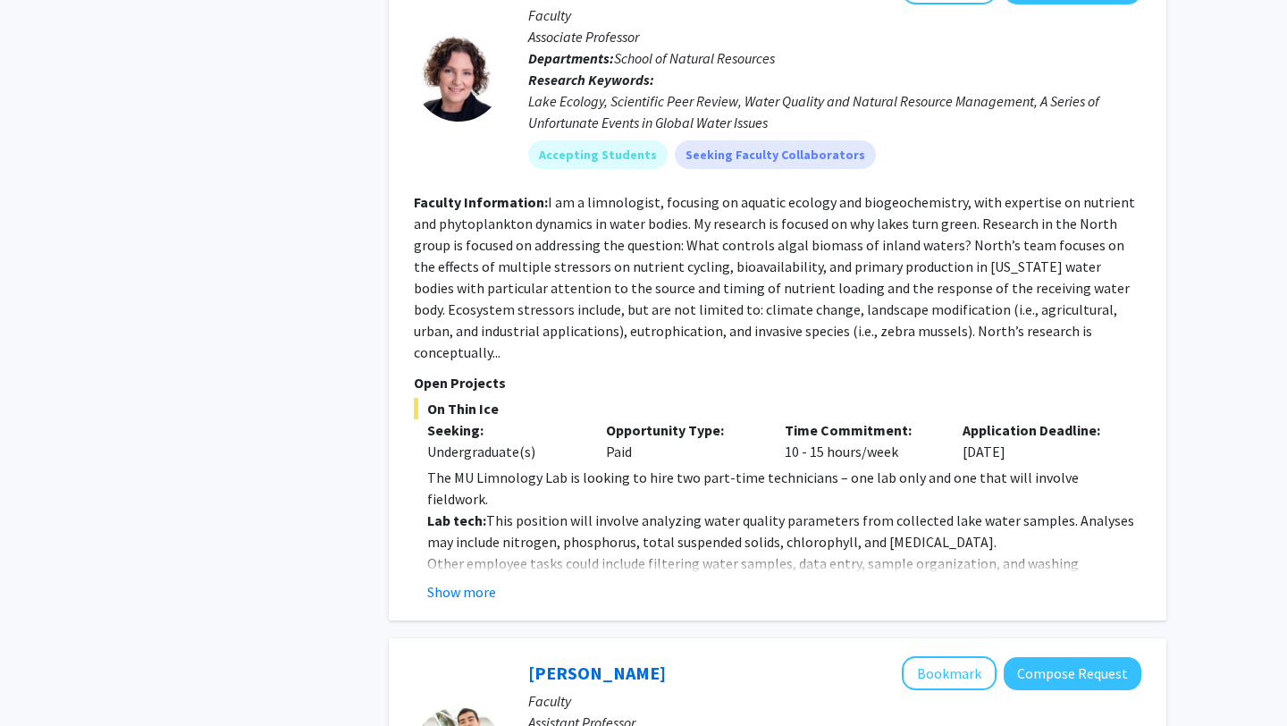
scroll to position [1079, 0]
click at [474, 580] on button "Show more" at bounding box center [461, 590] width 69 height 21
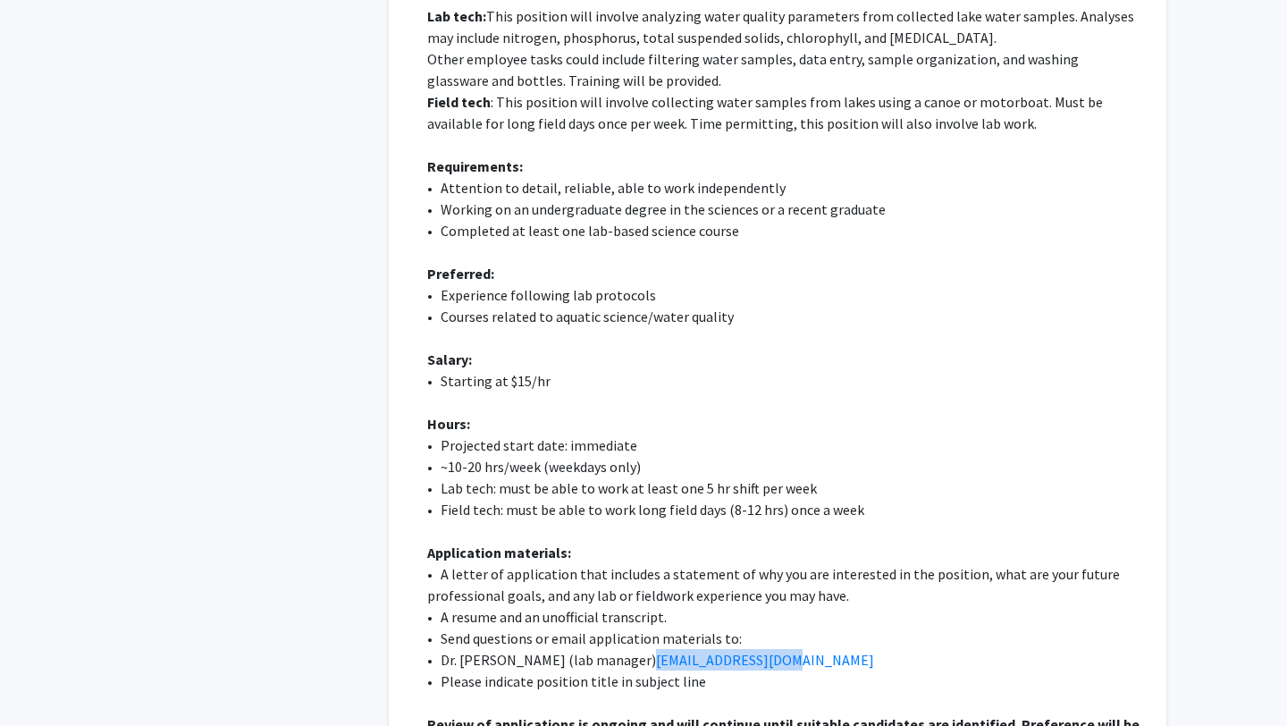
scroll to position [1581, 0]
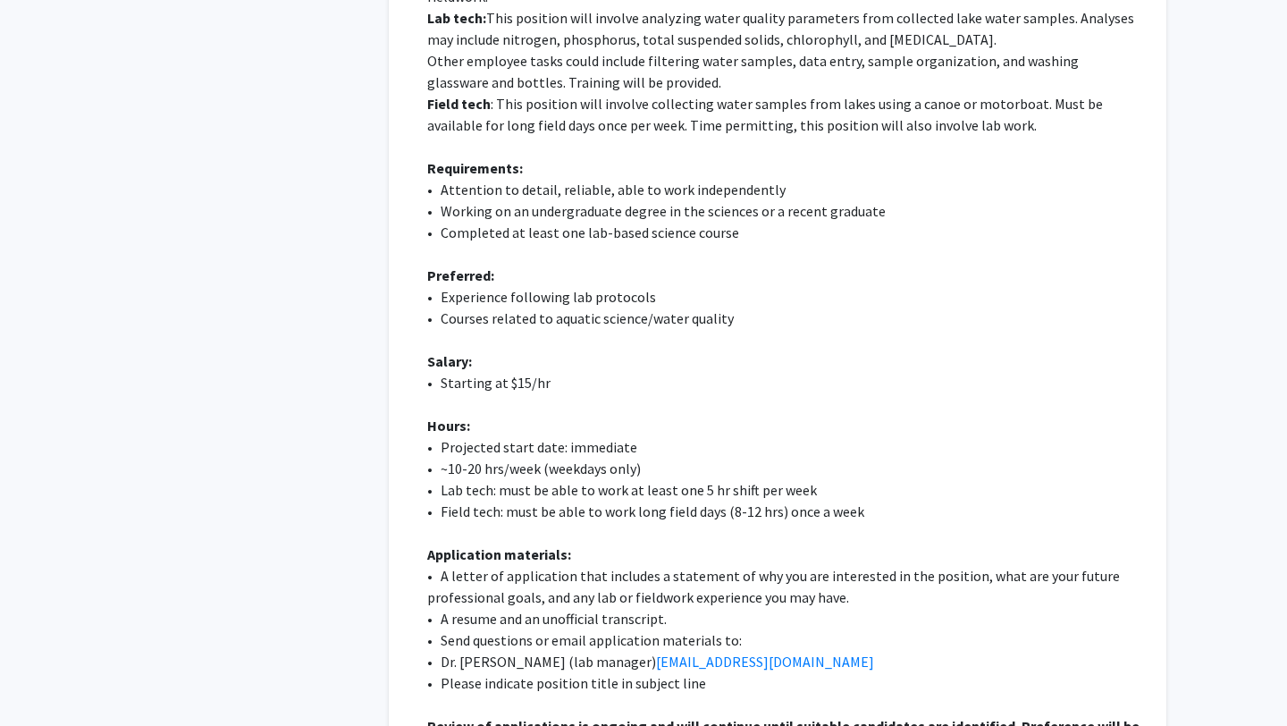
click at [776, 350] on p "Salary:" at bounding box center [784, 360] width 714 height 21
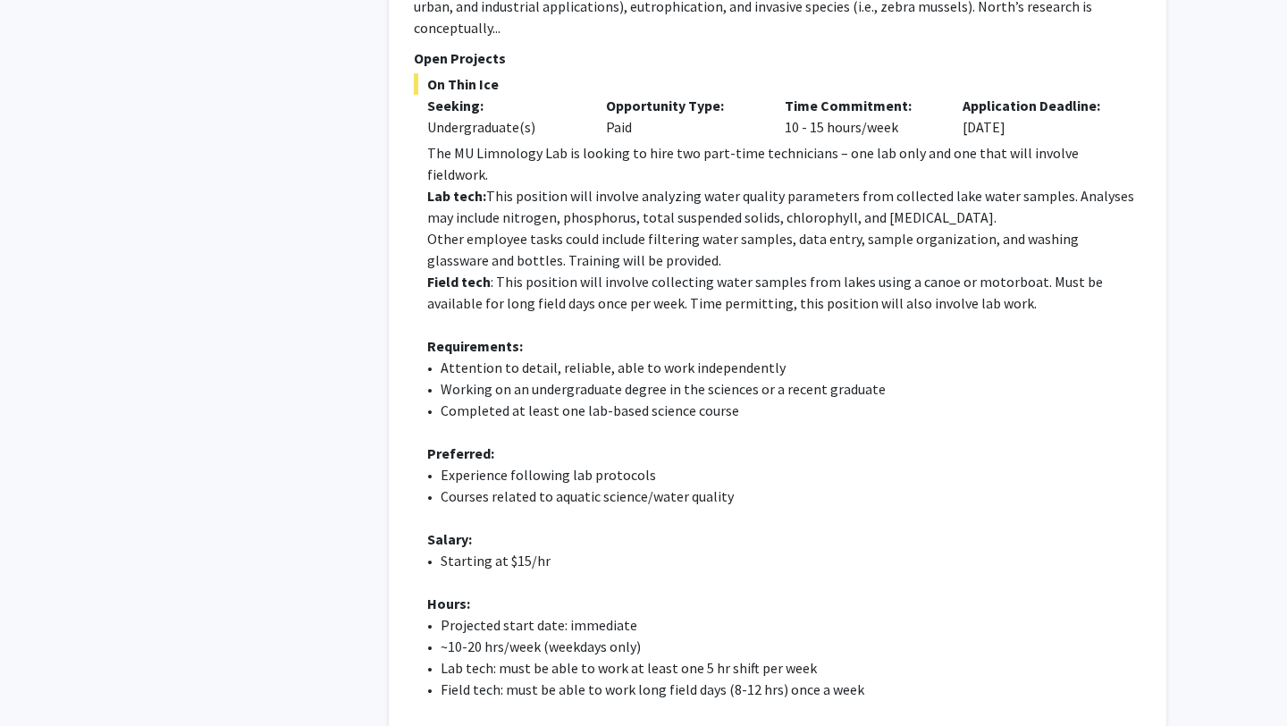
scroll to position [1406, 0]
